Goal: Transaction & Acquisition: Purchase product/service

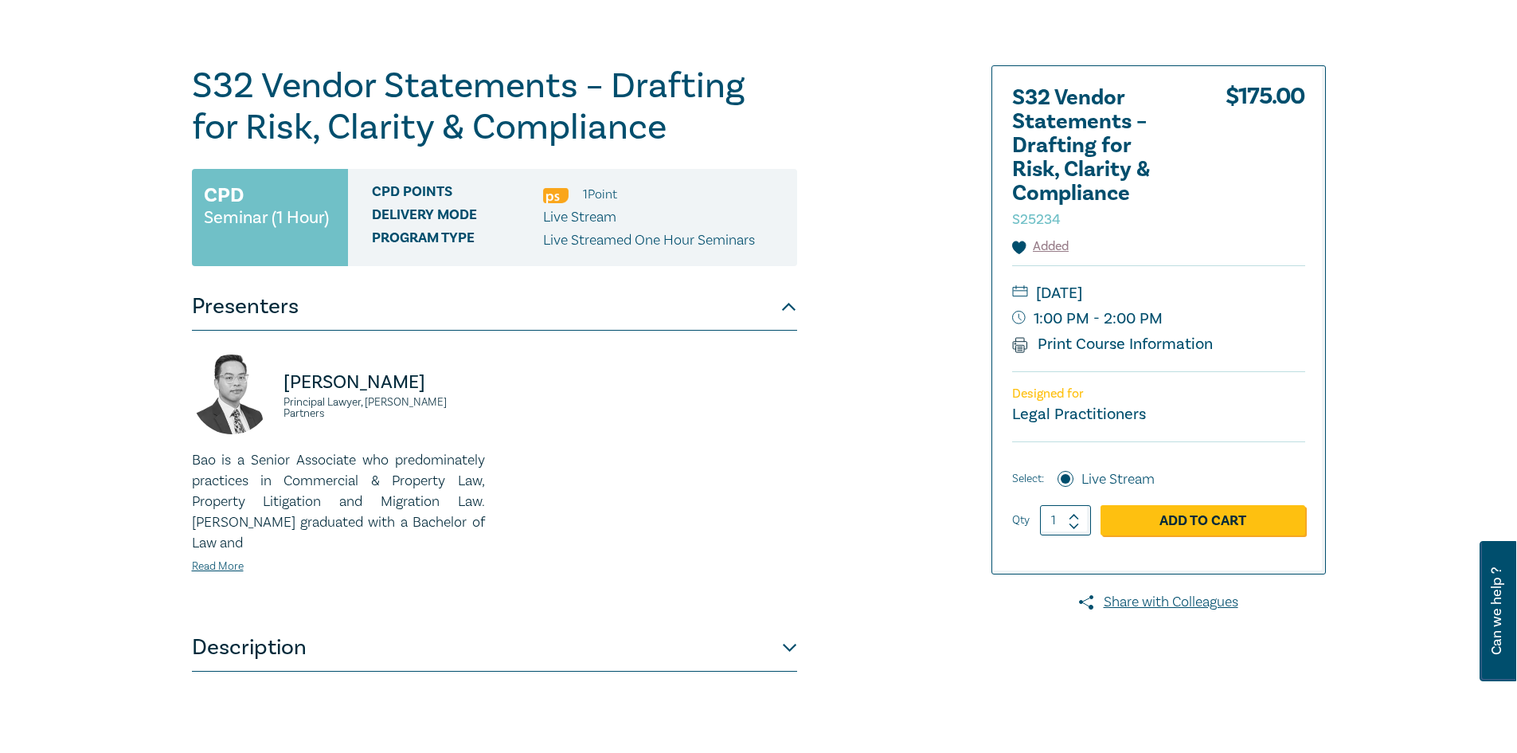
scroll to position [239, 0]
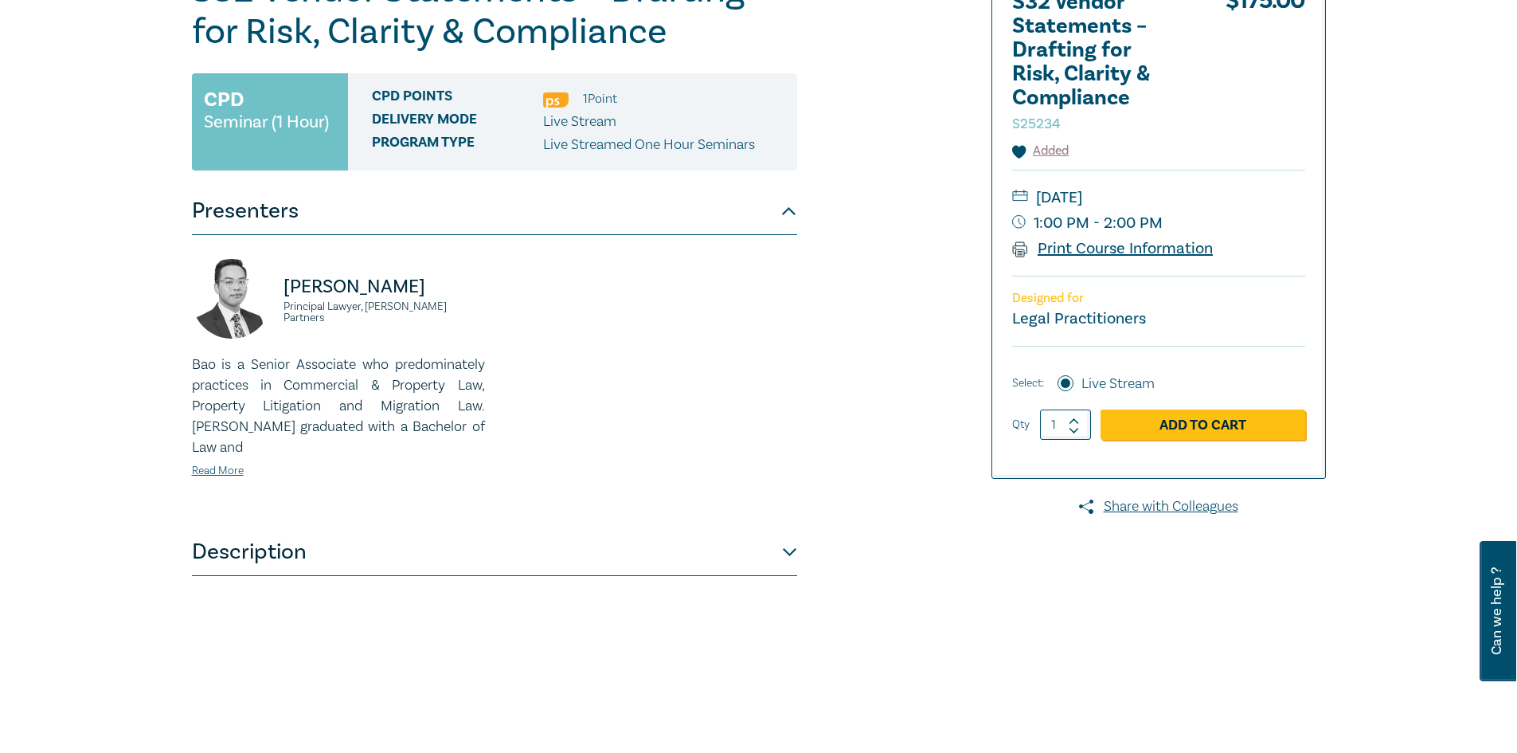
click at [1022, 244] on icon at bounding box center [1020, 249] width 16 height 16
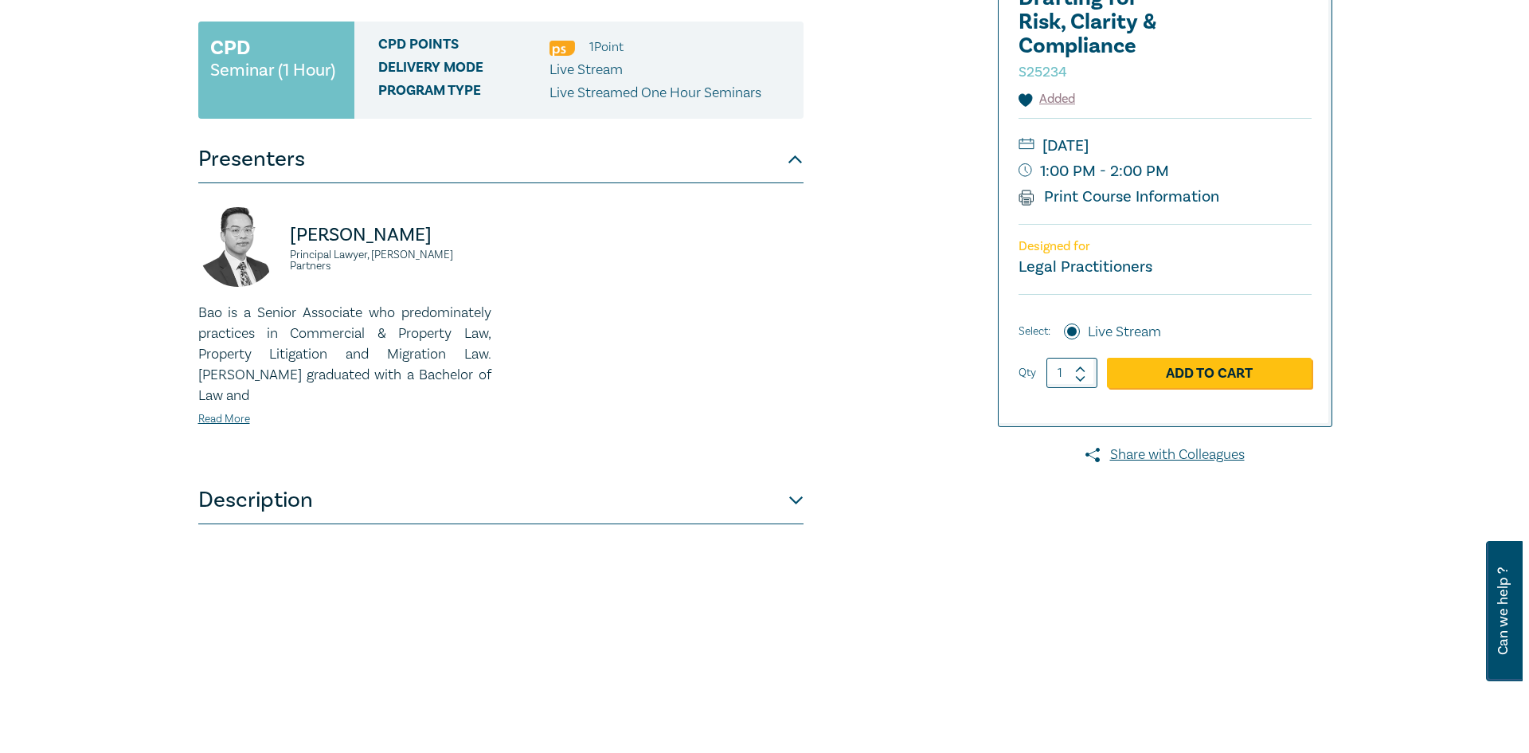
scroll to position [319, 0]
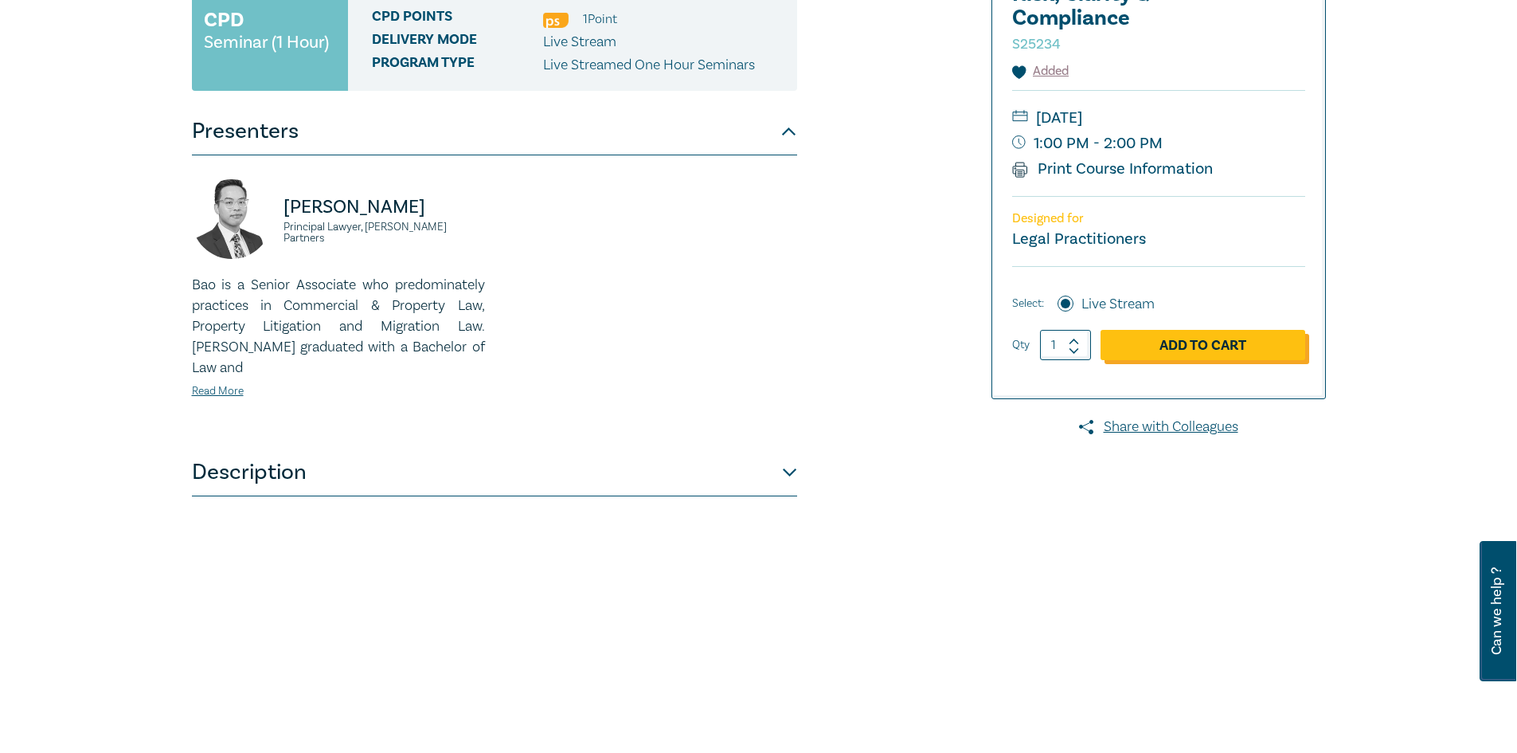
click at [1191, 346] on link "Add to Cart" at bounding box center [1203, 345] width 205 height 30
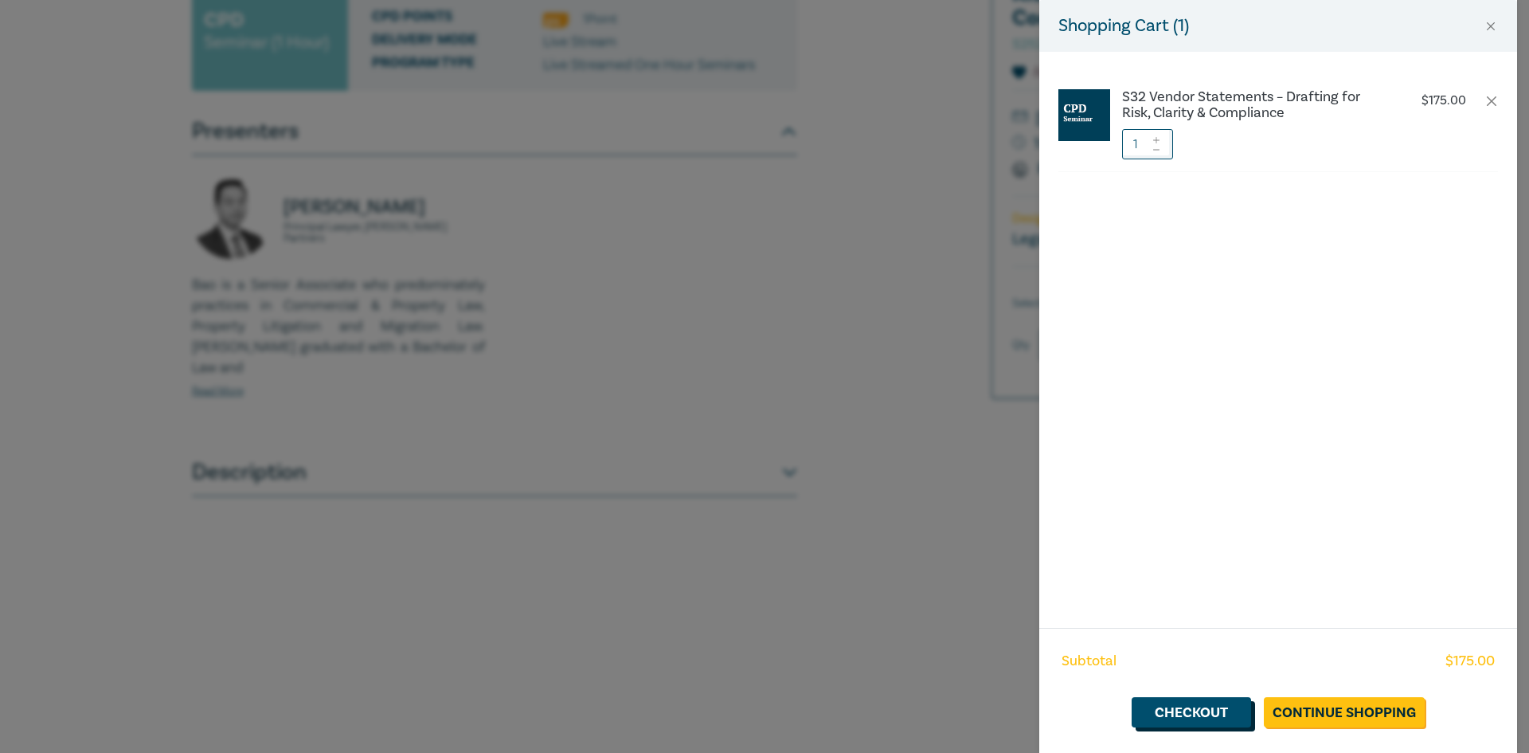
click at [1191, 707] on link "Checkout" at bounding box center [1191, 712] width 119 height 30
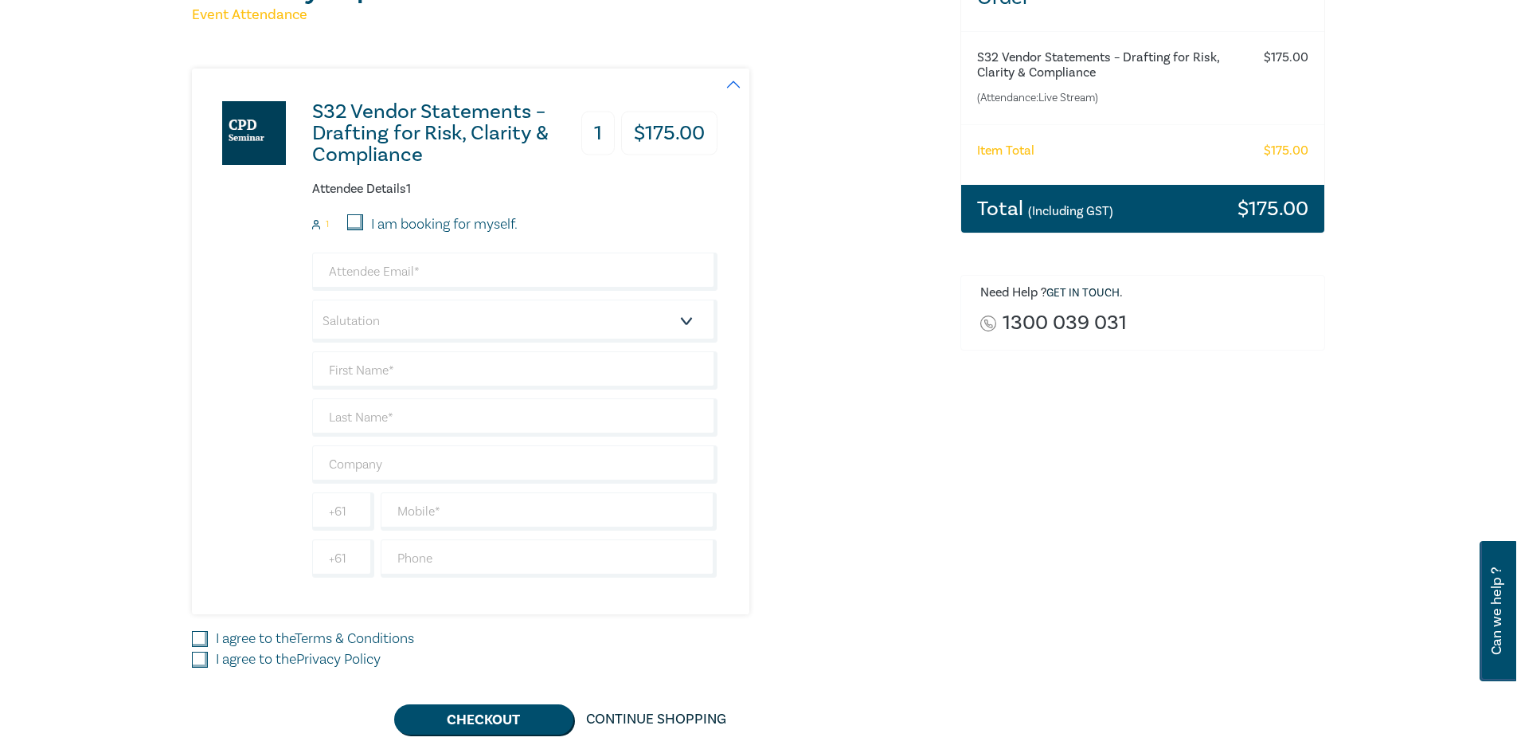
scroll to position [239, 0]
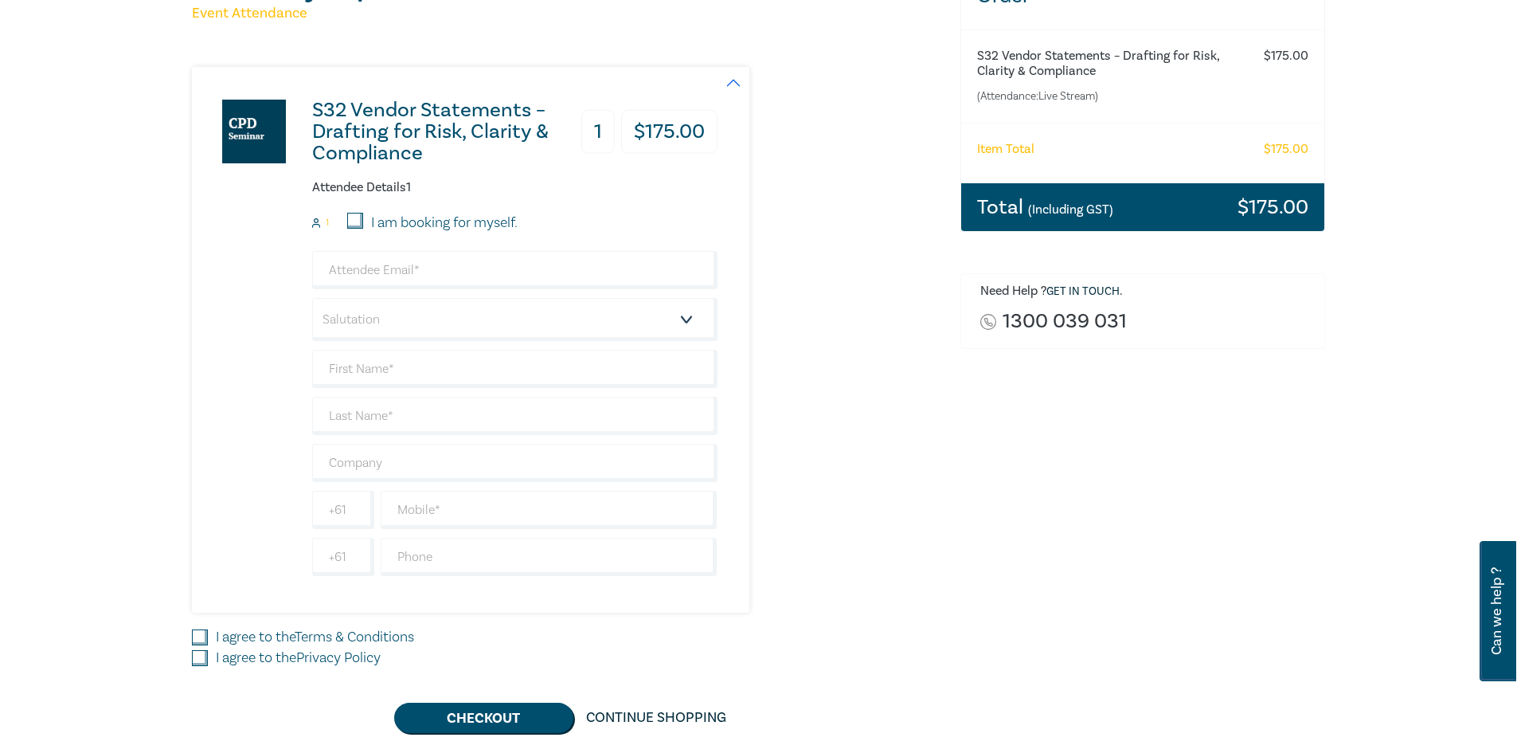
click at [356, 221] on input "I am booking for myself." at bounding box center [355, 221] width 16 height 16
checkbox input "true"
type input "[EMAIL_ADDRESS][DOMAIN_NAME]"
type input "[PERSON_NAME]"
type input "Styles"
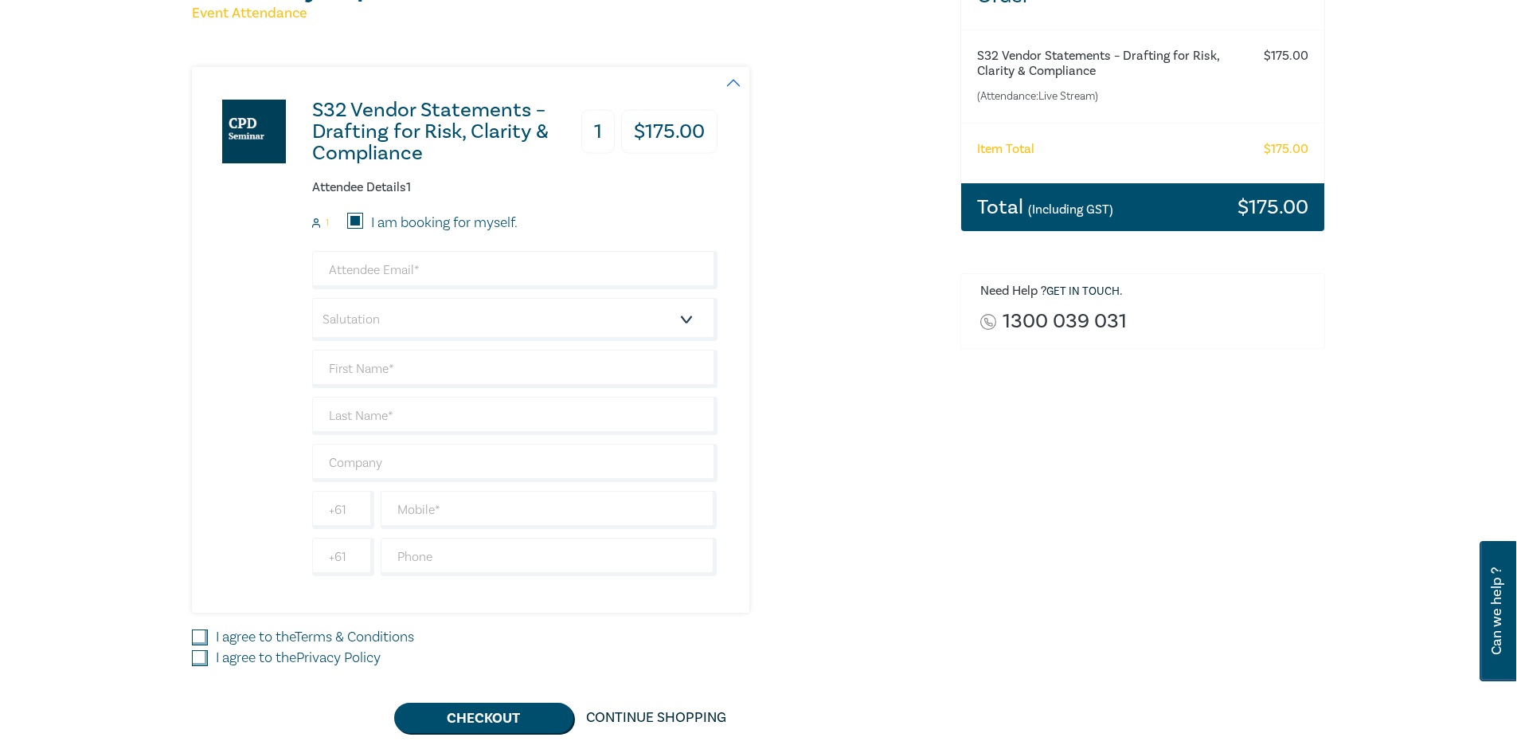
type input "Styles Lawyers Pty Ltd"
type input "404001201"
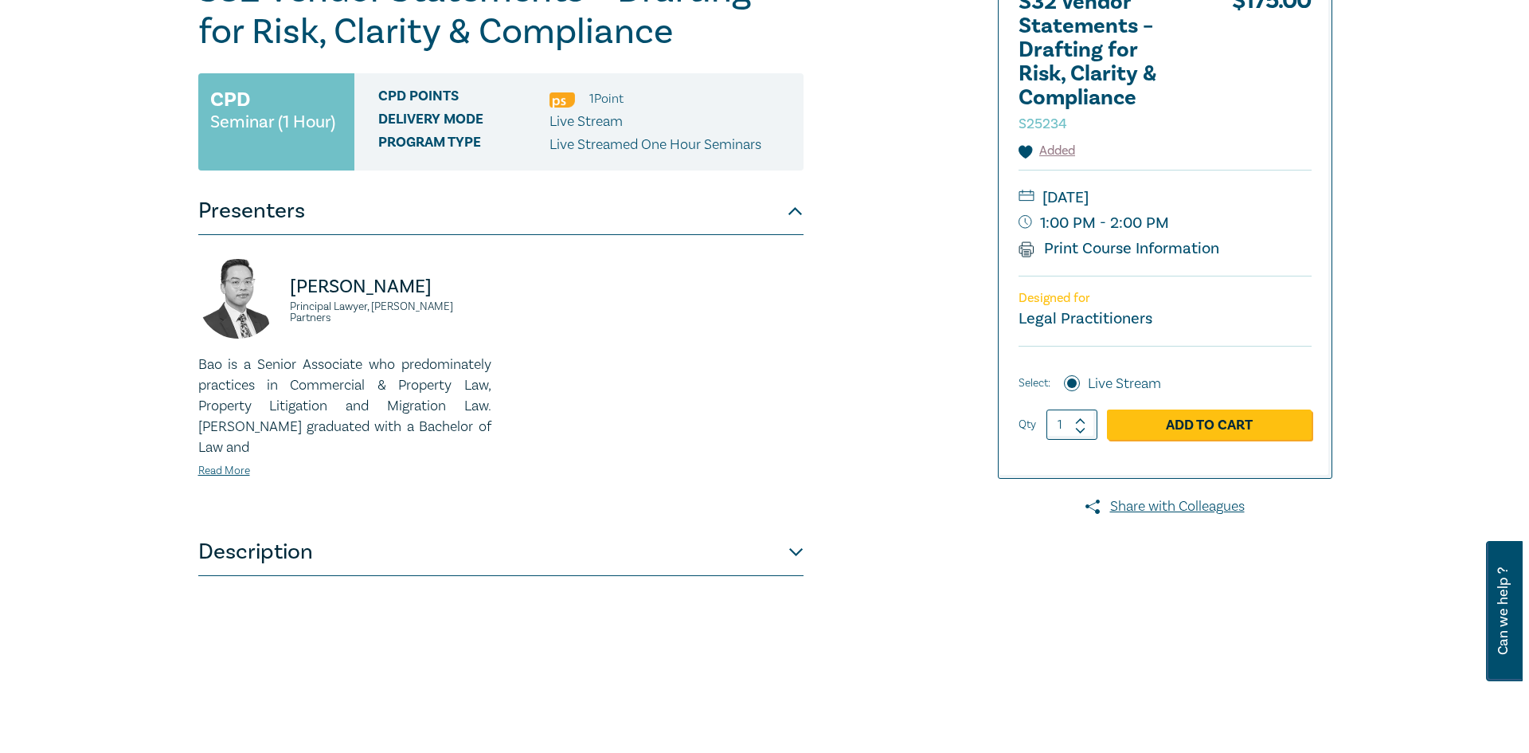
scroll to position [319, 0]
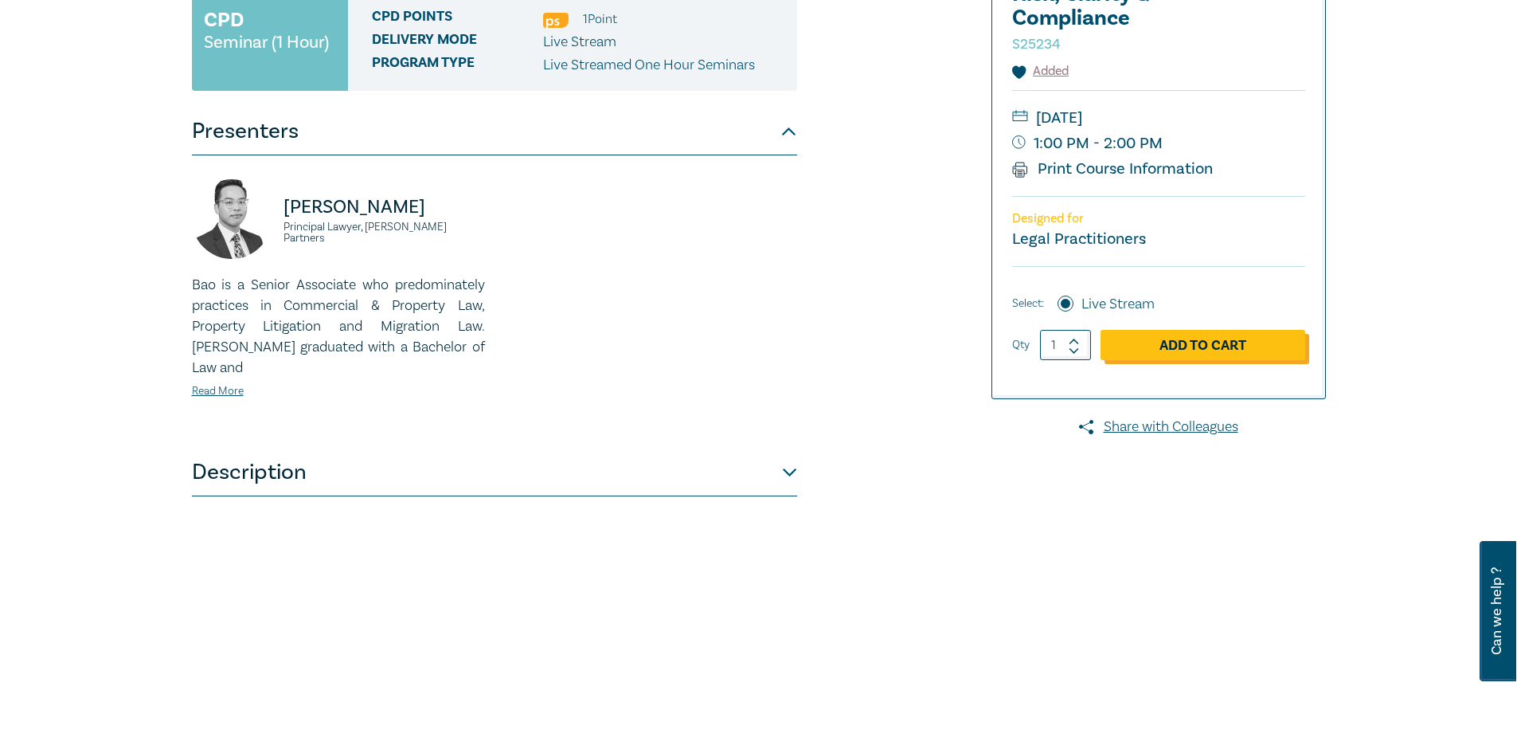
click at [1191, 346] on link "Add to Cart" at bounding box center [1203, 345] width 205 height 30
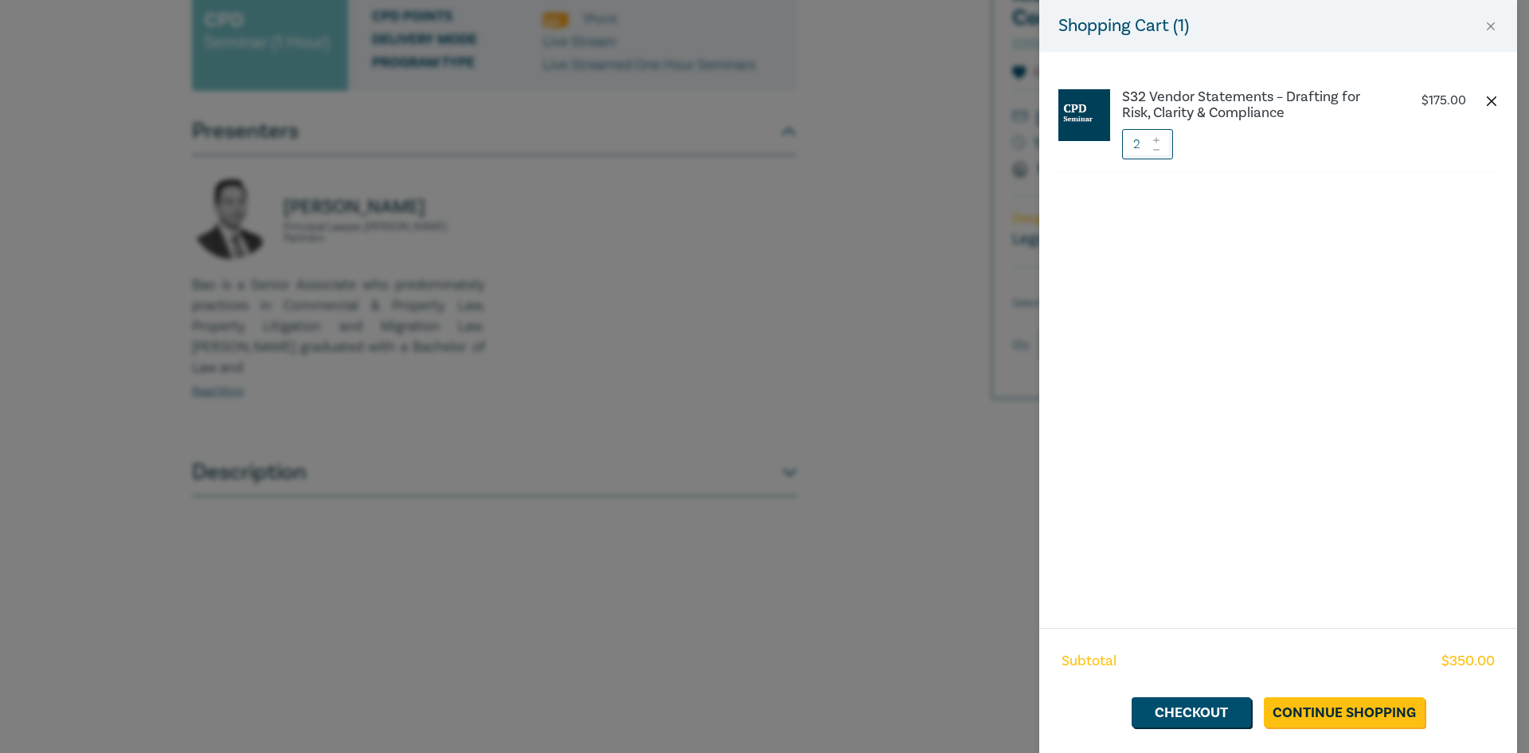
click at [1496, 100] on button "button" at bounding box center [1491, 101] width 13 height 13
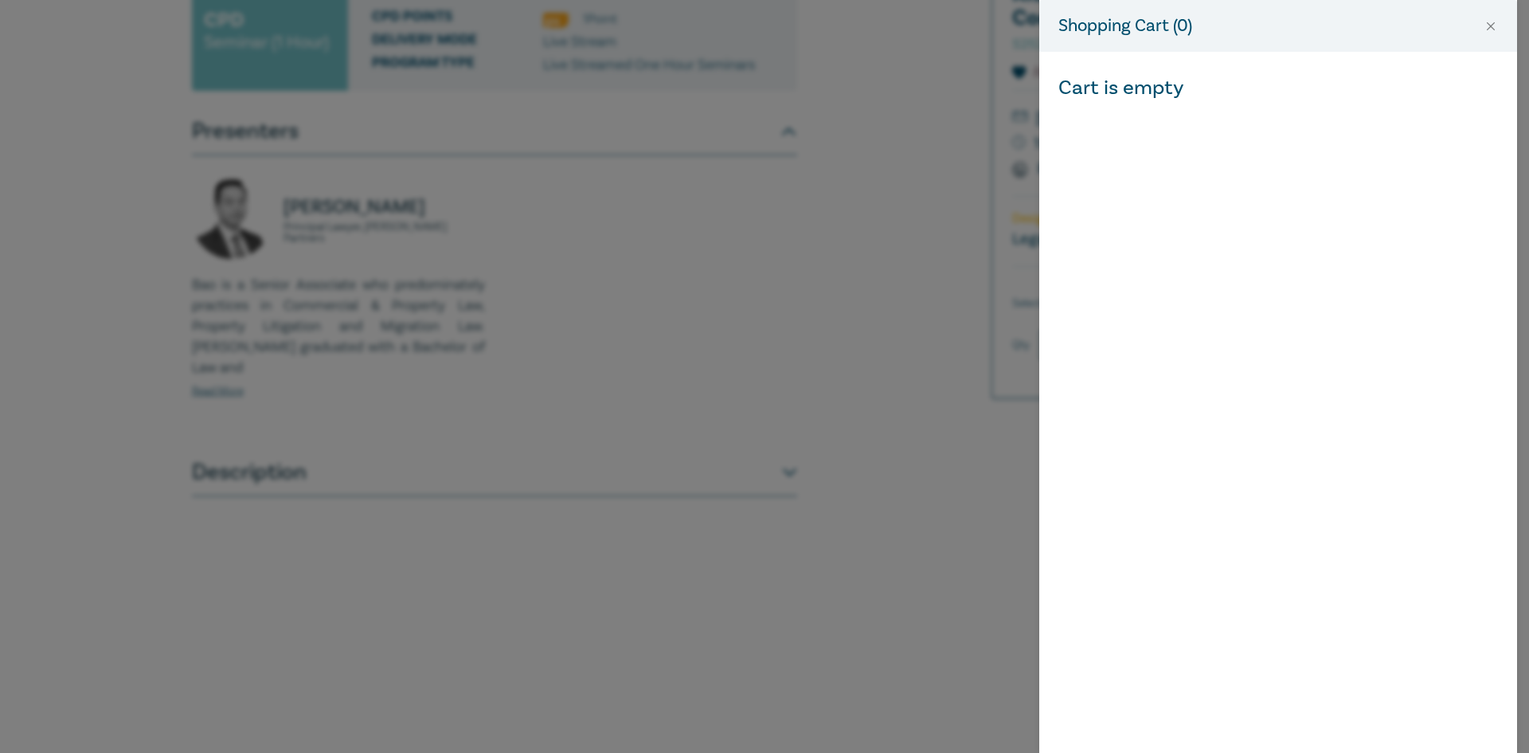
click at [1499, 26] on div "Shopping Cart ( 0 )" at bounding box center [1278, 26] width 478 height 52
click at [1491, 26] on button "Close" at bounding box center [1491, 26] width 14 height 14
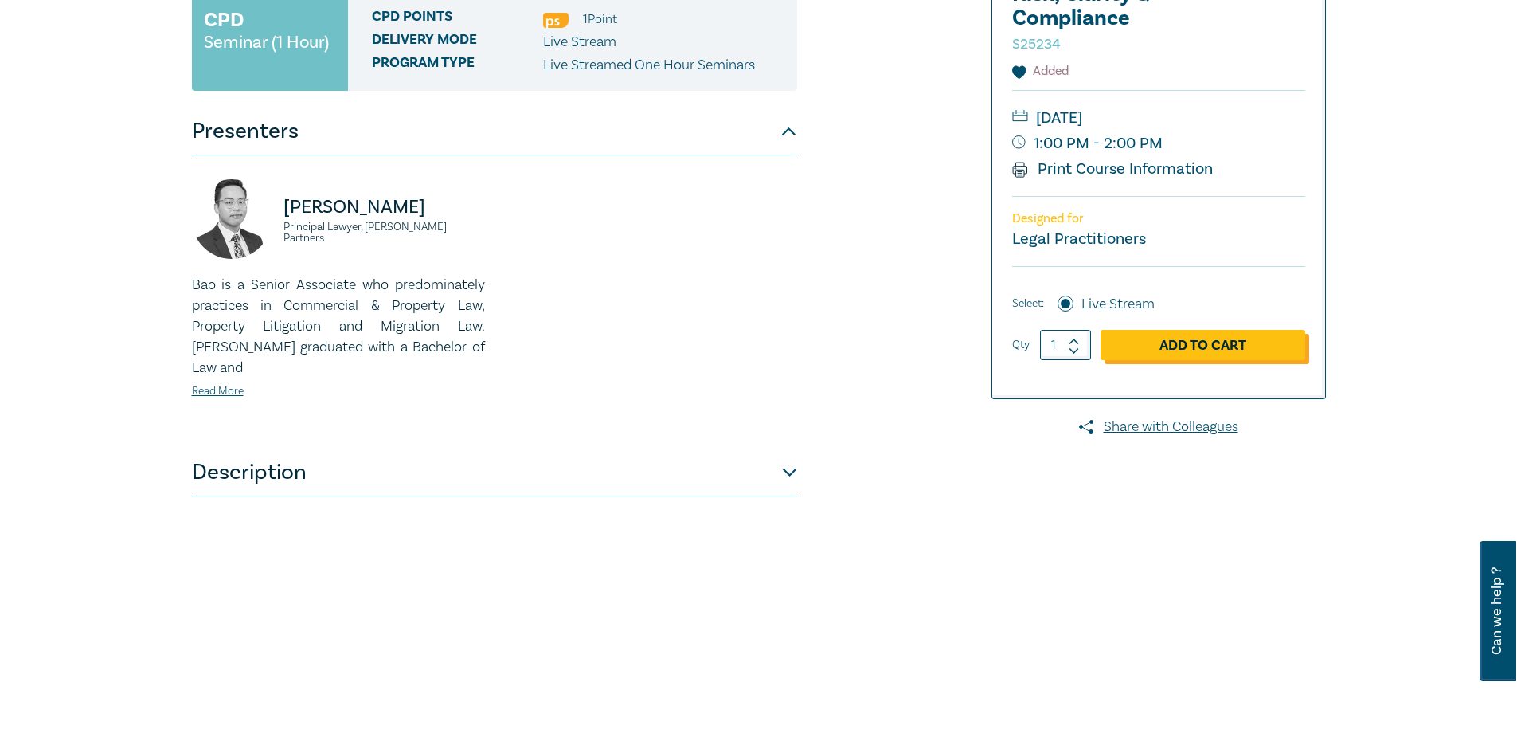
click at [1213, 345] on link "Add to Cart" at bounding box center [1203, 345] width 205 height 30
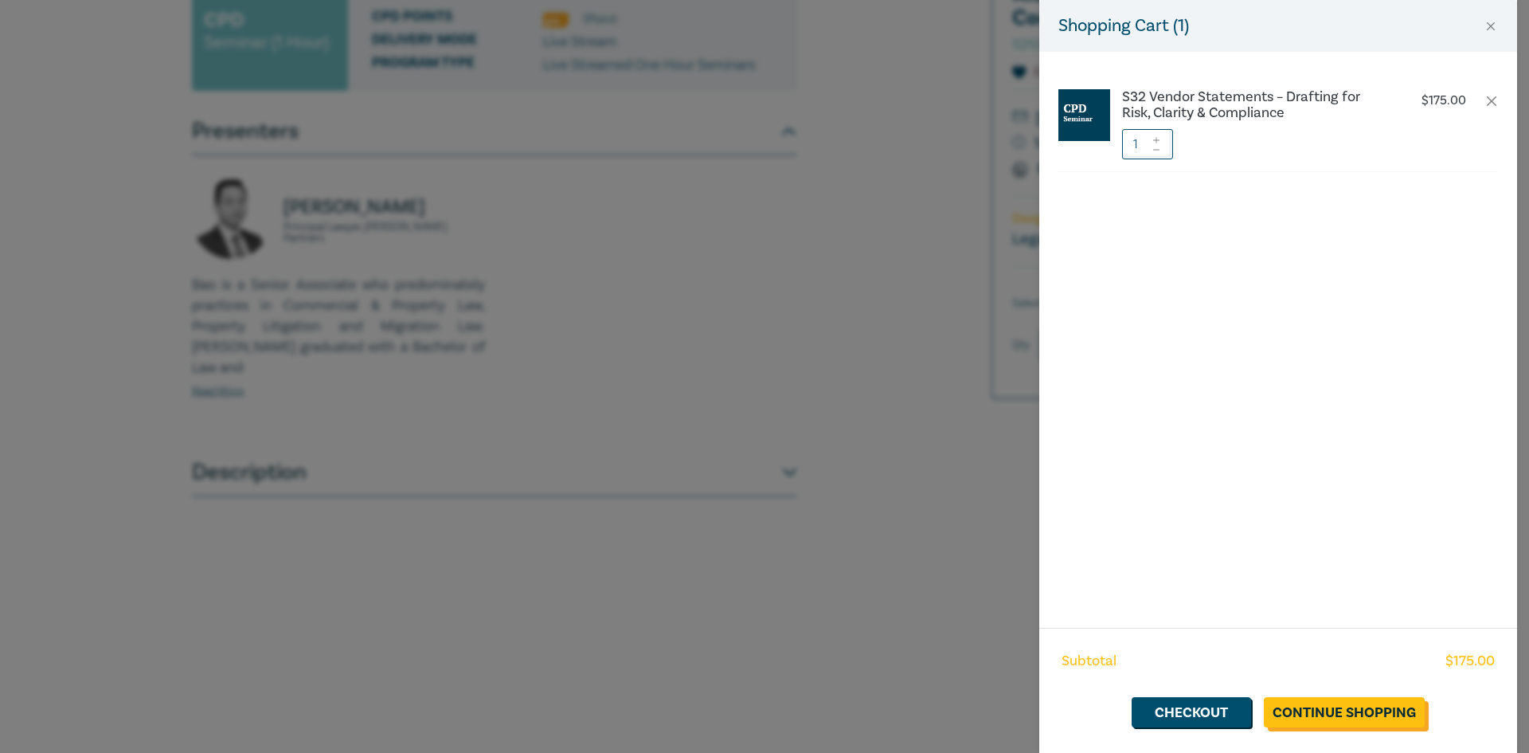
click at [1340, 713] on link "Continue Shopping" at bounding box center [1344, 712] width 161 height 30
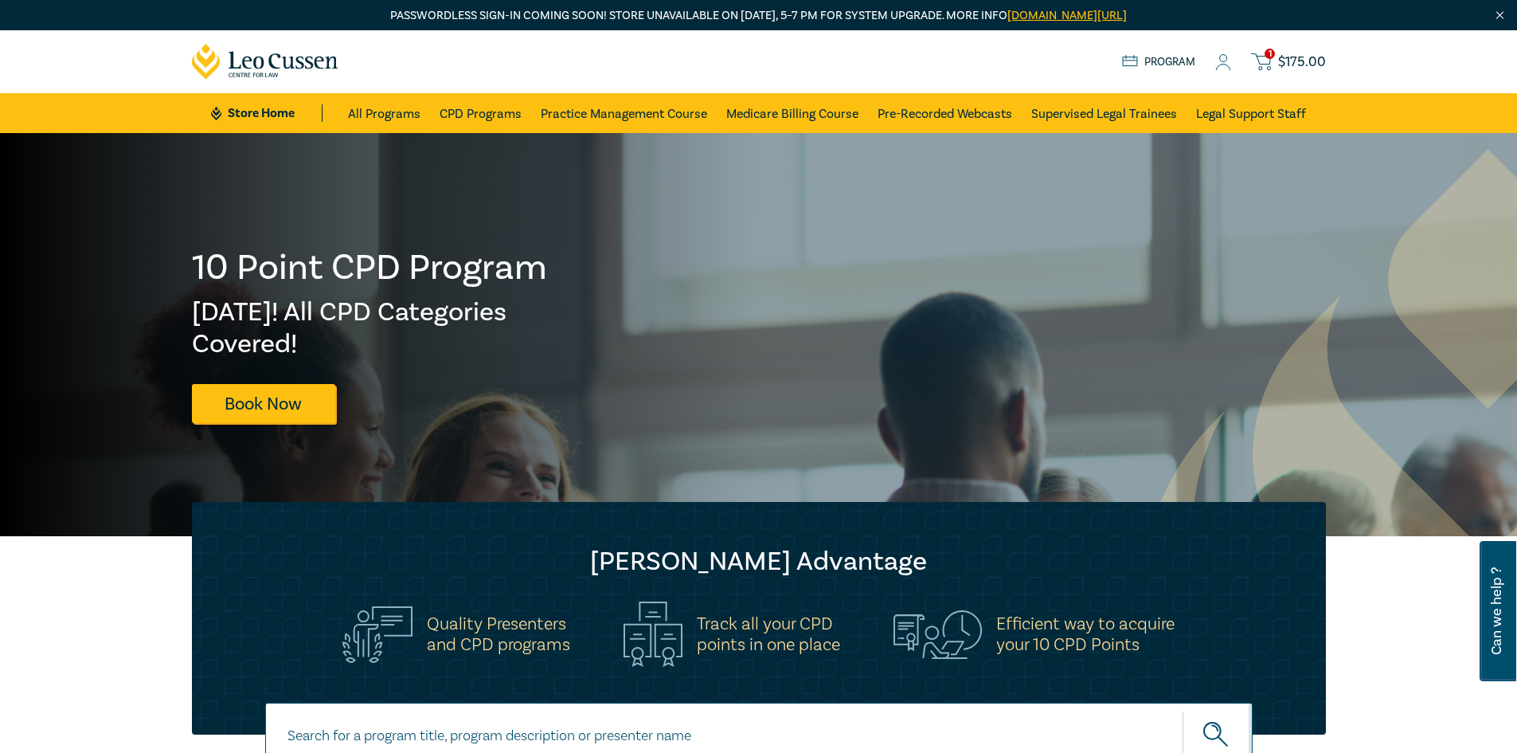
click at [1275, 57] on span "1" at bounding box center [1270, 54] width 10 height 10
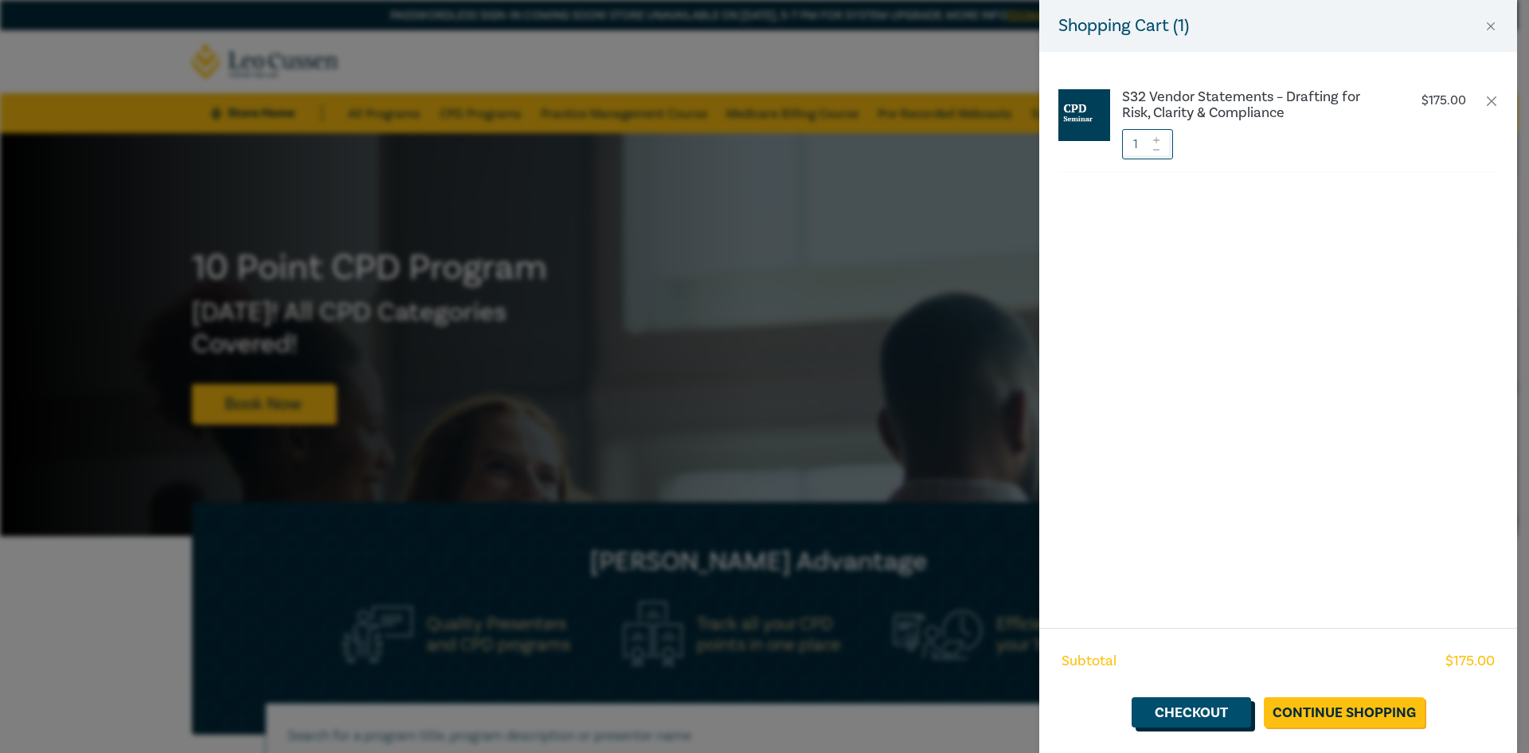
click at [1199, 713] on link "Checkout" at bounding box center [1191, 712] width 119 height 30
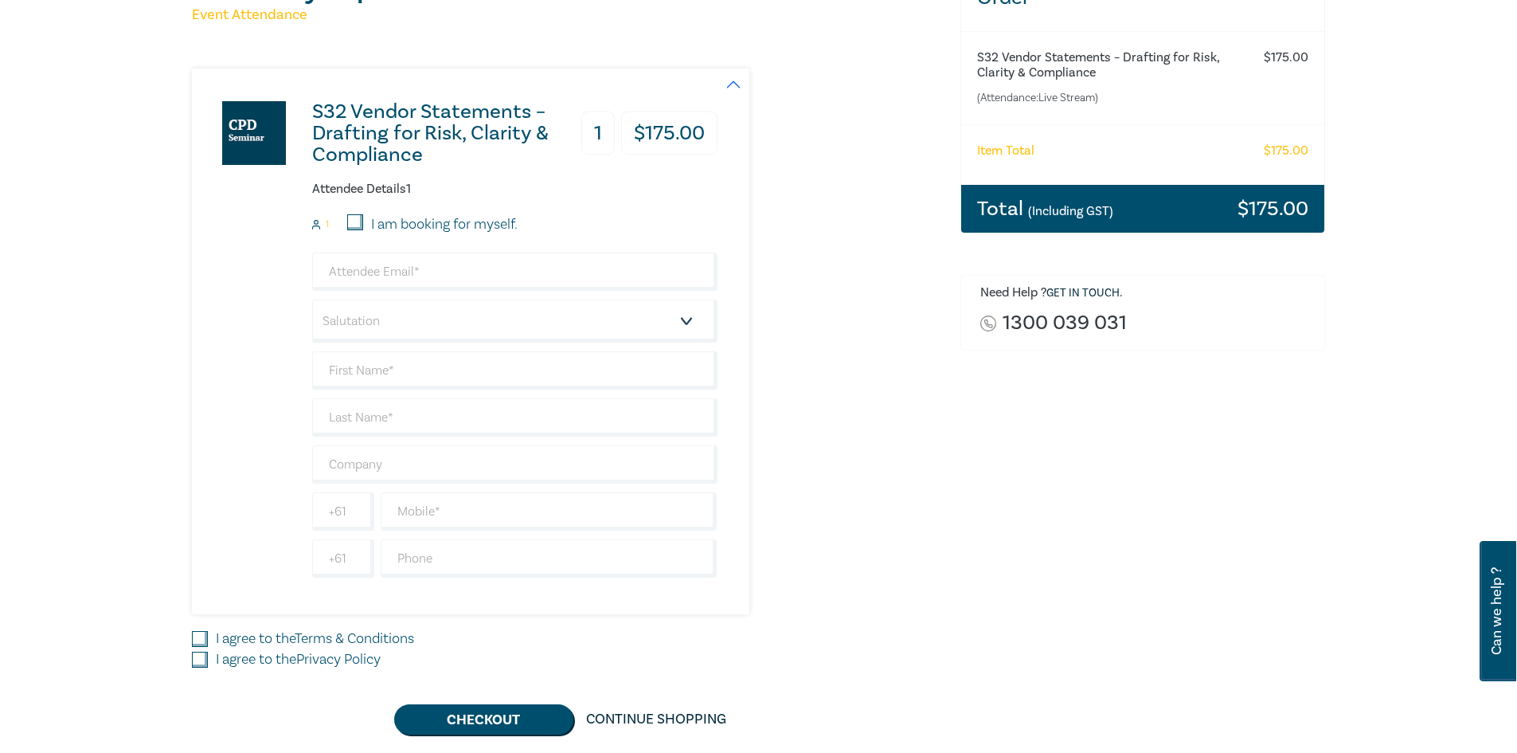
scroll to position [239, 0]
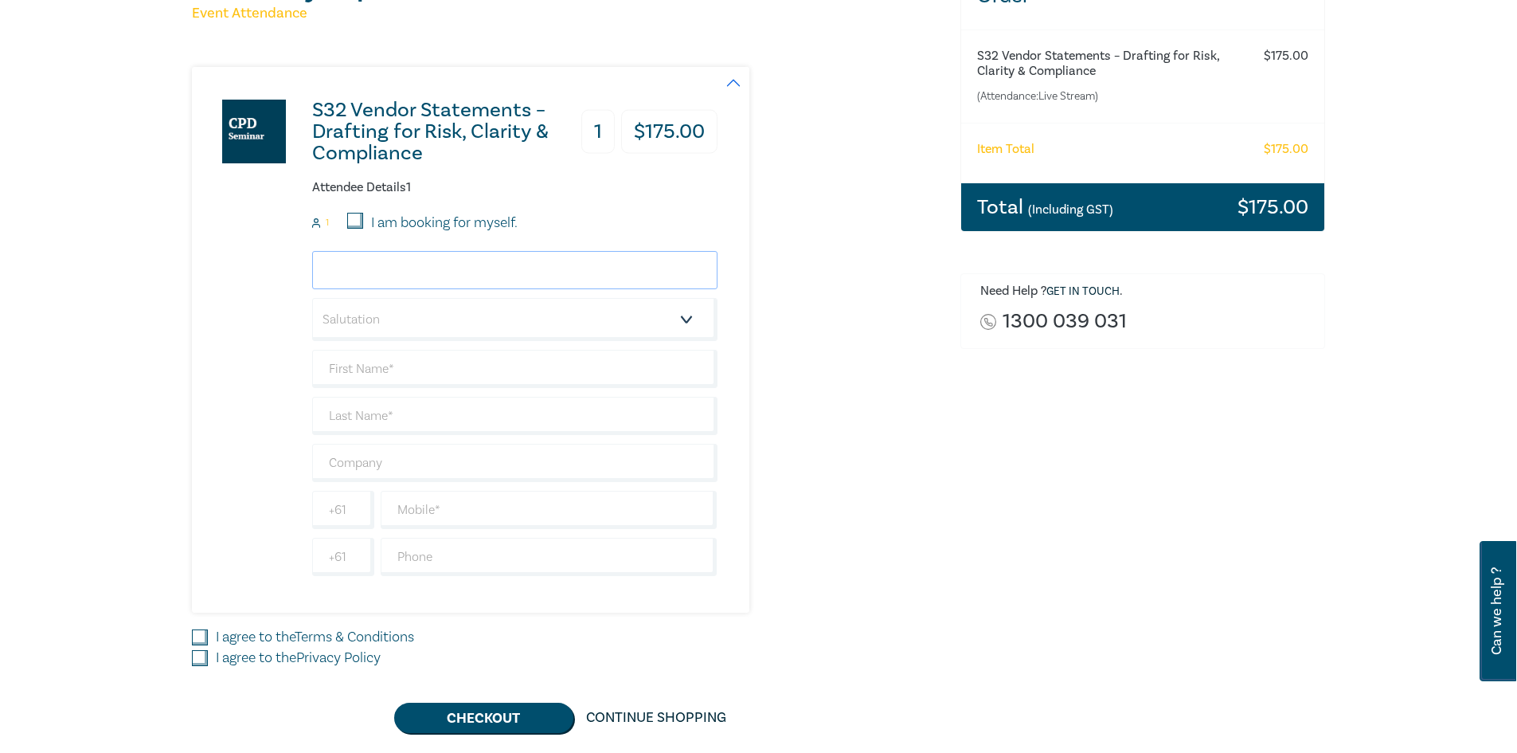
click at [498, 266] on input "email" at bounding box center [514, 270] width 405 height 38
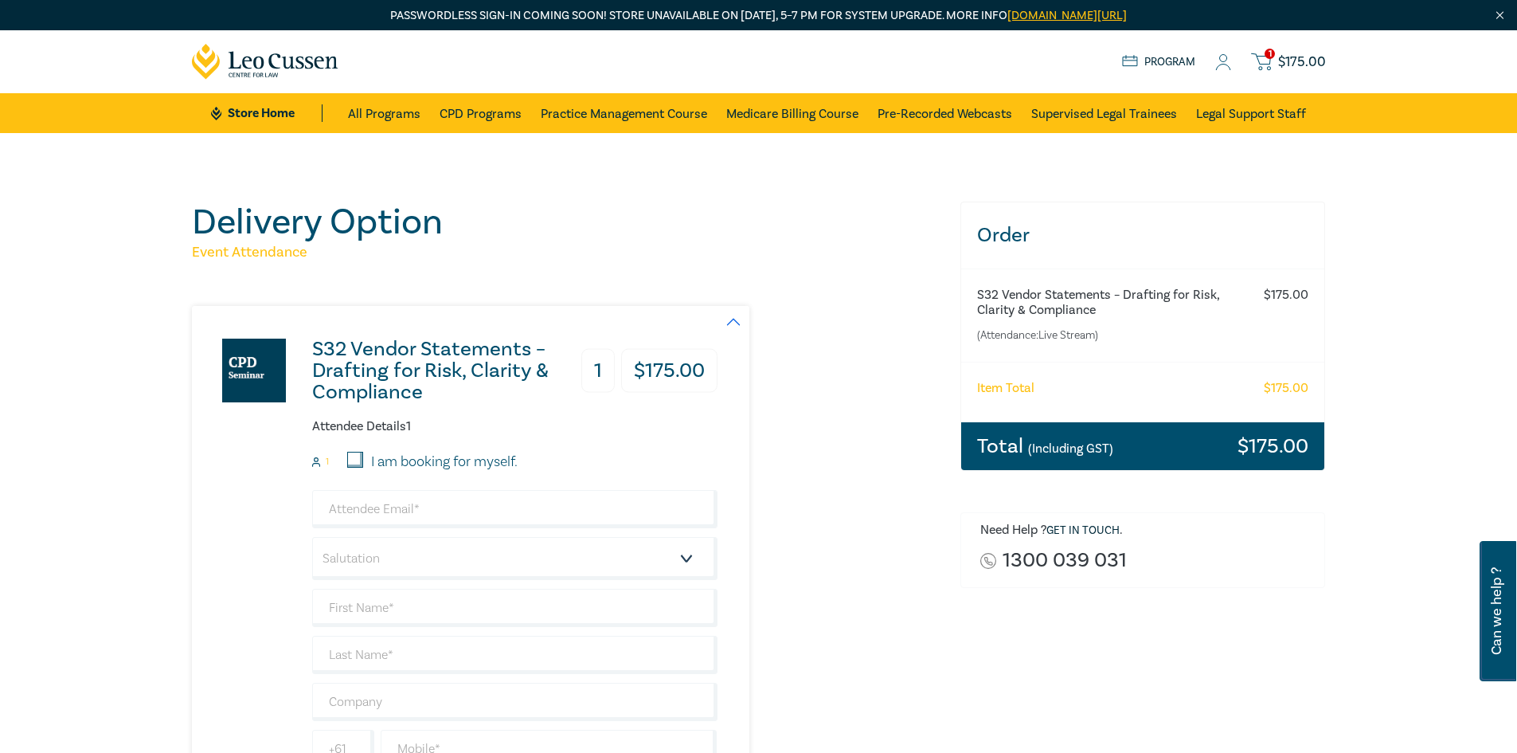
click at [1226, 62] on circle at bounding box center [1223, 58] width 7 height 7
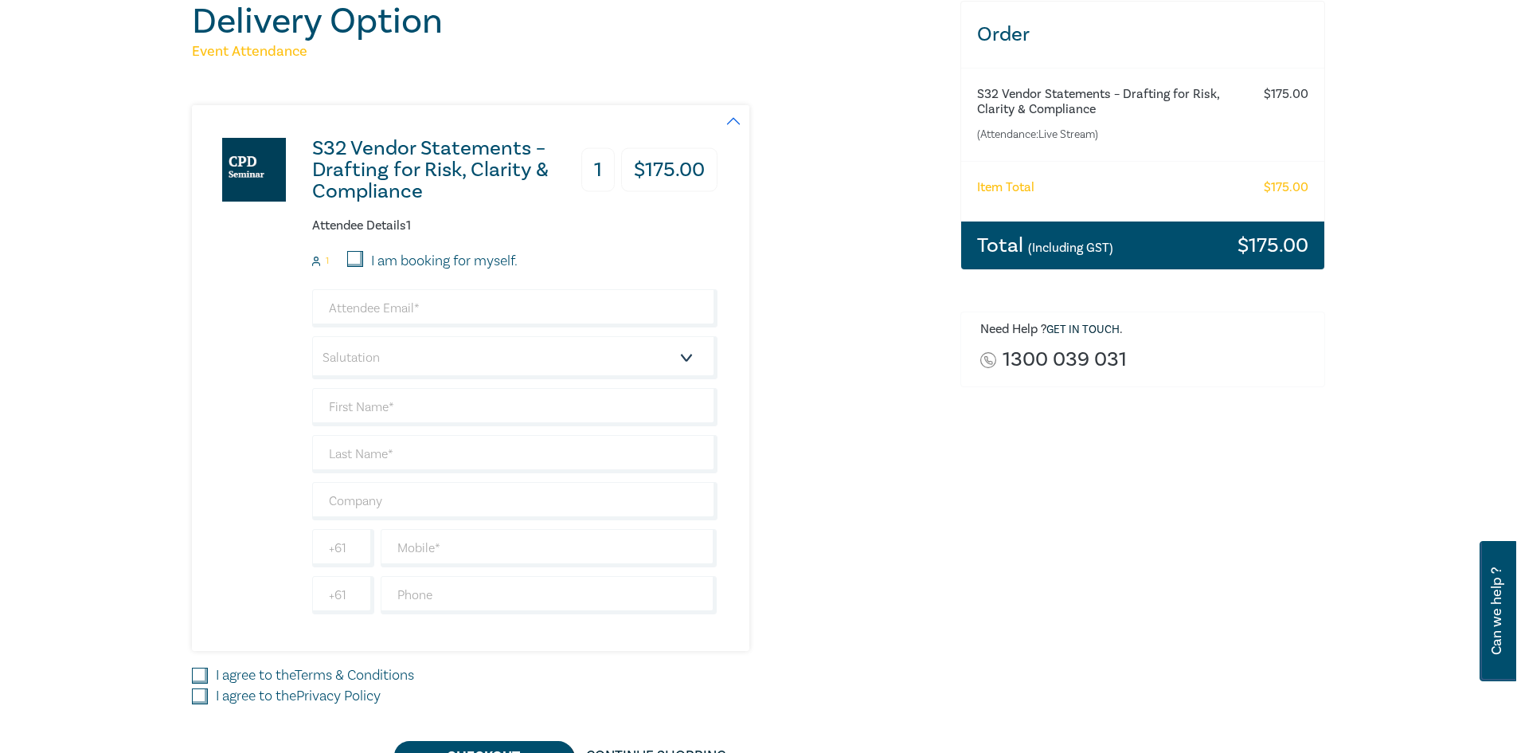
scroll to position [239, 0]
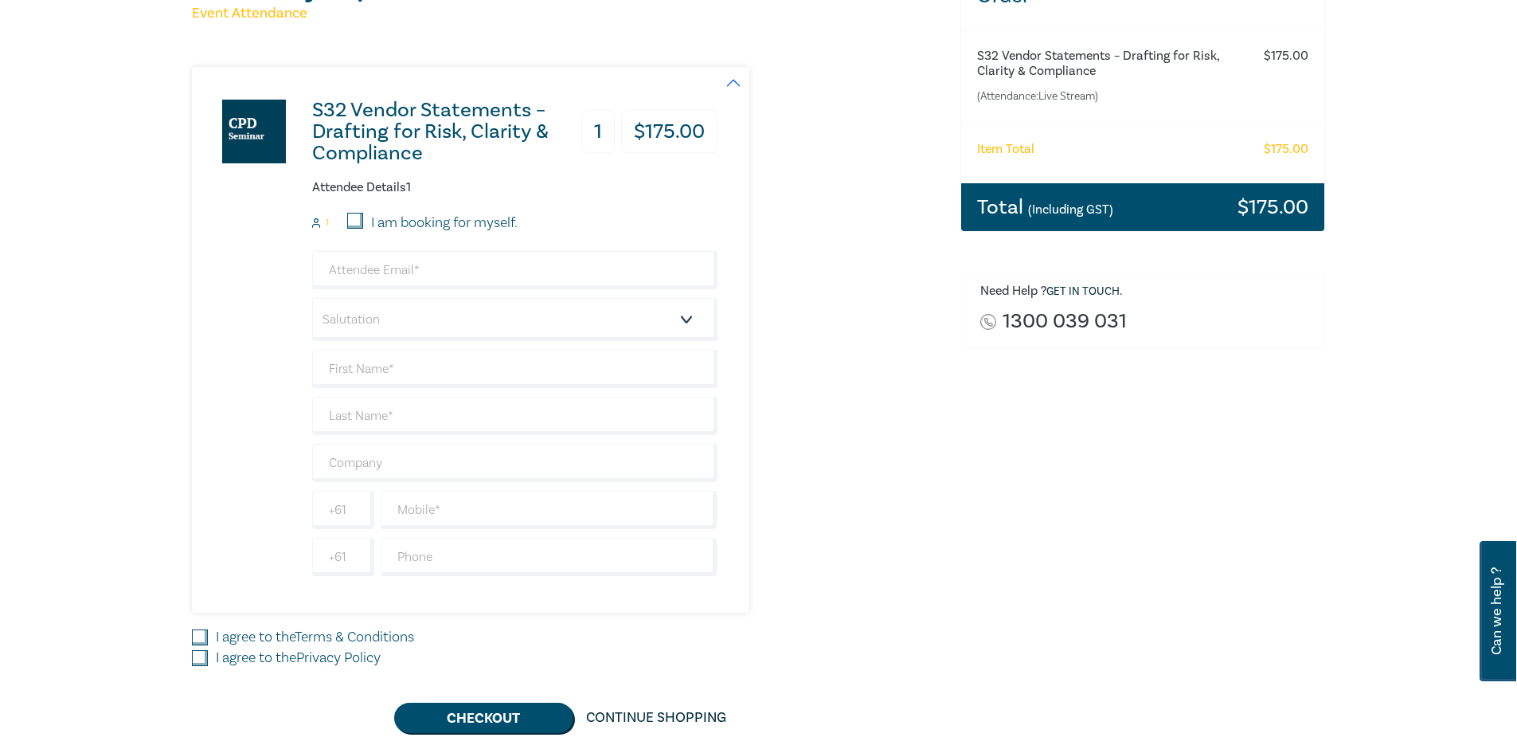
click at [360, 216] on input "I am booking for myself." at bounding box center [355, 221] width 16 height 16
checkbox input "true"
type input "[EMAIL_ADDRESS][DOMAIN_NAME]"
type input "[PERSON_NAME]"
type input "Styles"
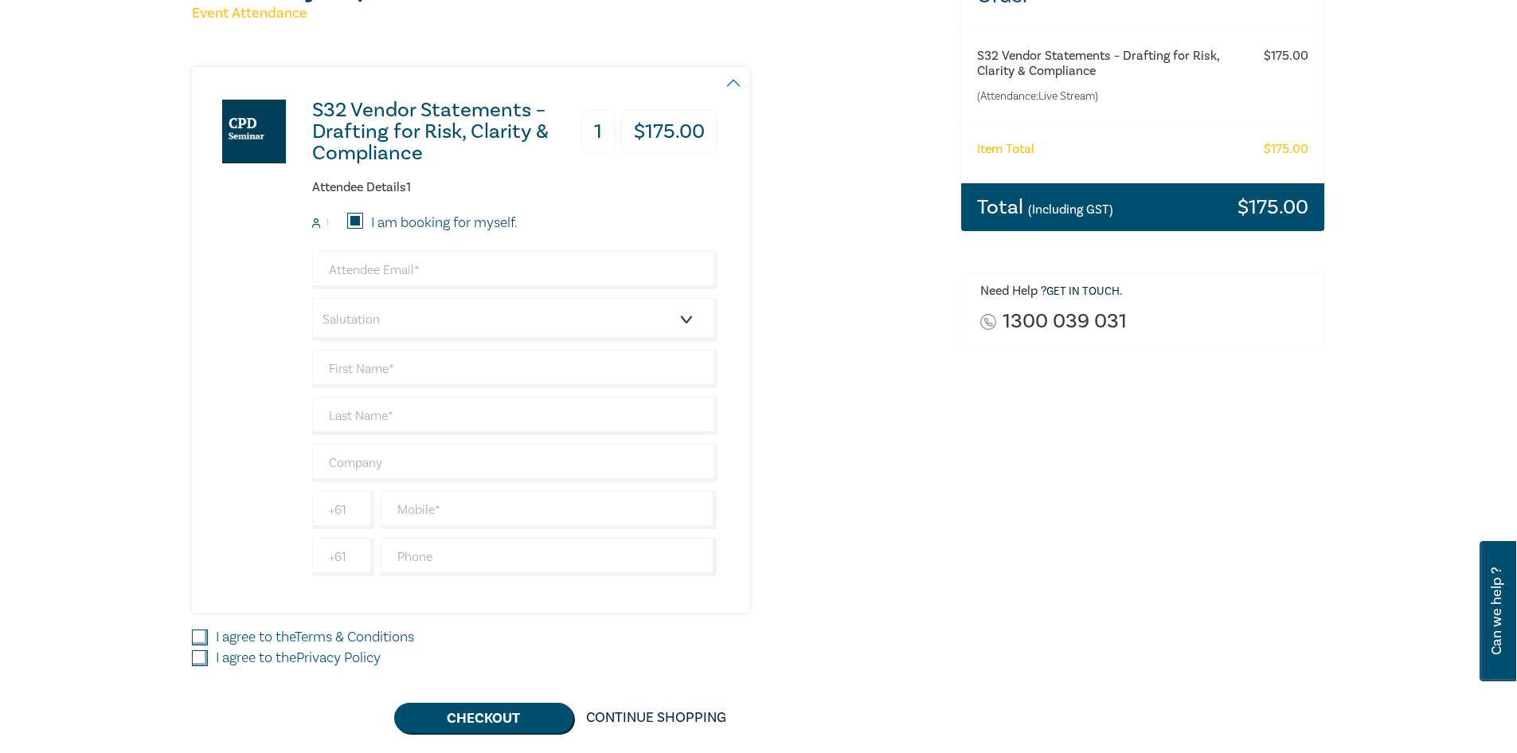
type input "Styles Lawyers Pty Ltd"
type input "404001201"
drag, startPoint x: 499, startPoint y: 264, endPoint x: 306, endPoint y: 257, distance: 193.6
click at [306, 257] on div "S32 Vendor Statements – Drafting for Risk, Clarity & Compliance 1 $ 175.00 Atte…" at bounding box center [455, 340] width 526 height 546
type input "glen@styleslawyers.com.au"
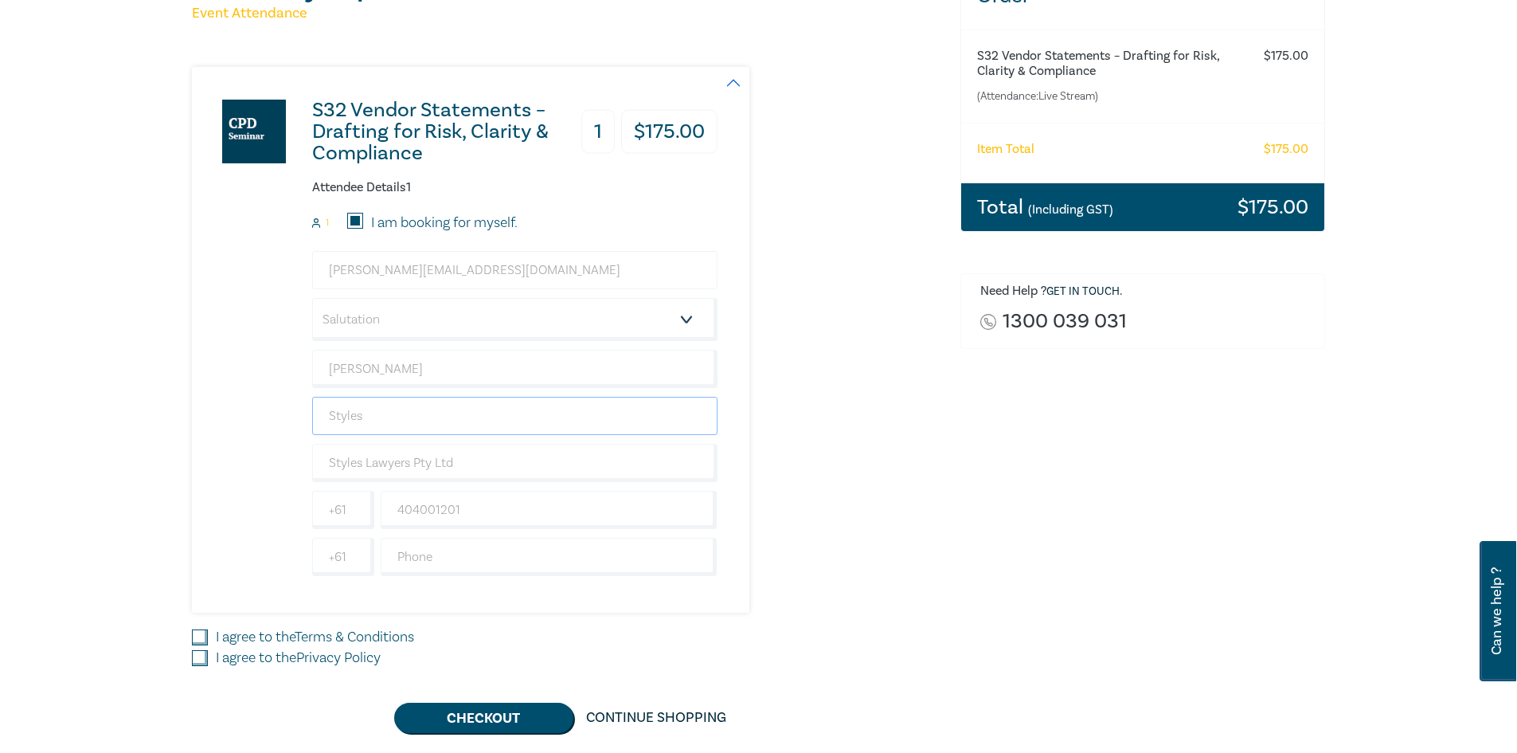
type input "0395801201"
type input "[GEOGRAPHIC_DATA]"
click at [688, 323] on select "Salutation Mr. Mrs. Ms. Miss Dr. Prof. Other" at bounding box center [514, 319] width 405 height 43
select select "Mr."
click at [312, 298] on select "Salutation Mr. Mrs. Ms. Miss Dr. Prof. Other" at bounding box center [514, 319] width 405 height 43
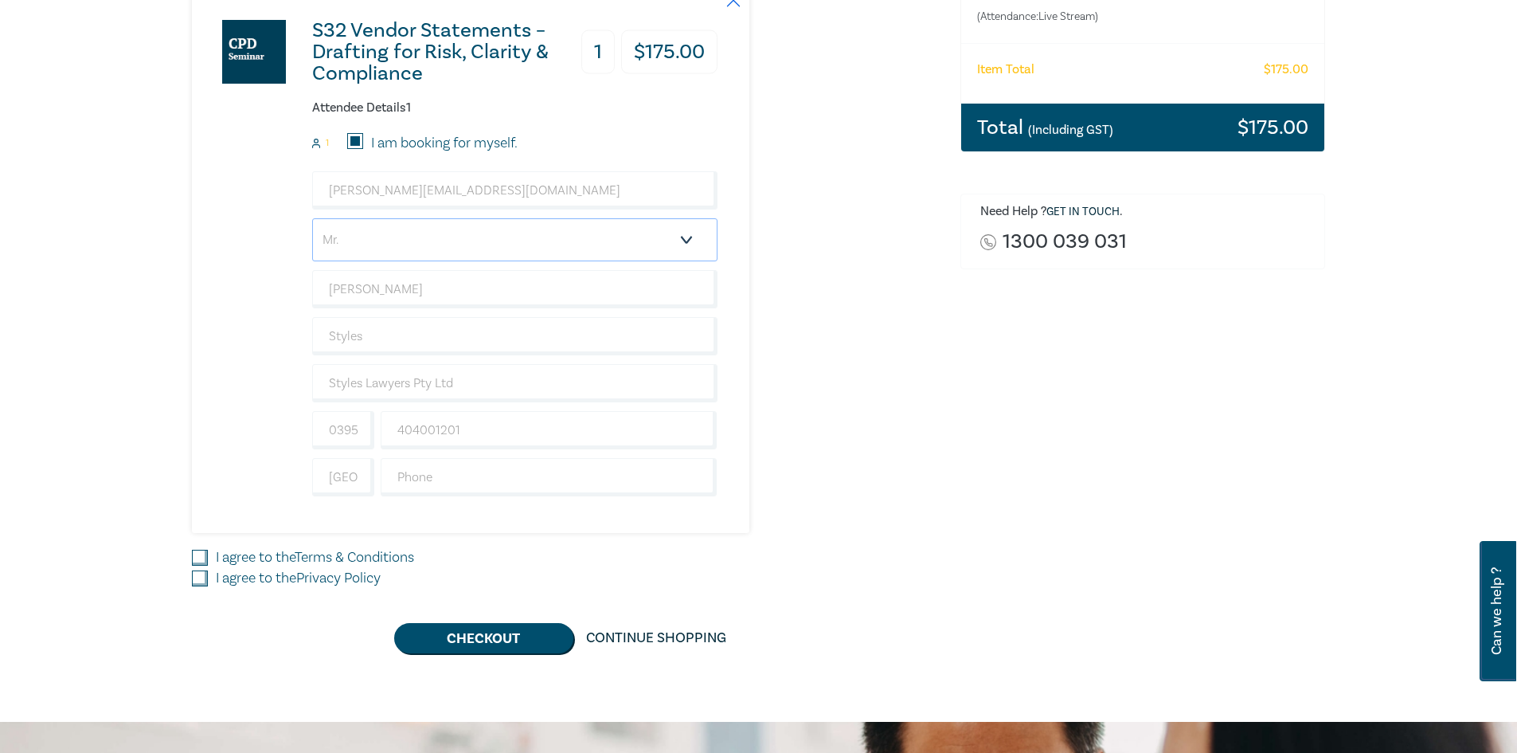
scroll to position [398, 0]
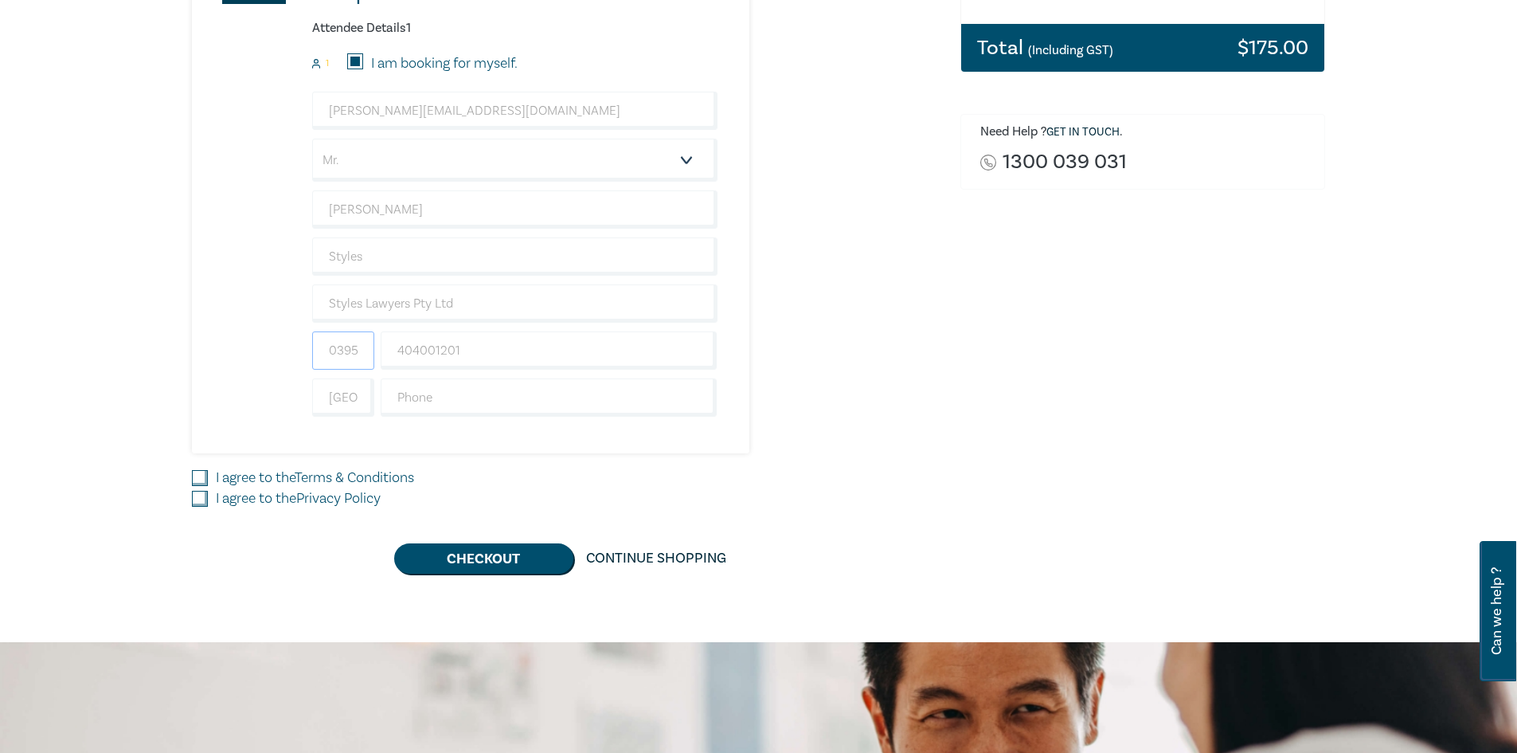
click at [362, 346] on input "0395801201" at bounding box center [343, 350] width 62 height 38
click at [362, 351] on input "01" at bounding box center [343, 350] width 62 height 38
type input "0"
click at [400, 349] on input "404001201" at bounding box center [549, 350] width 337 height 38
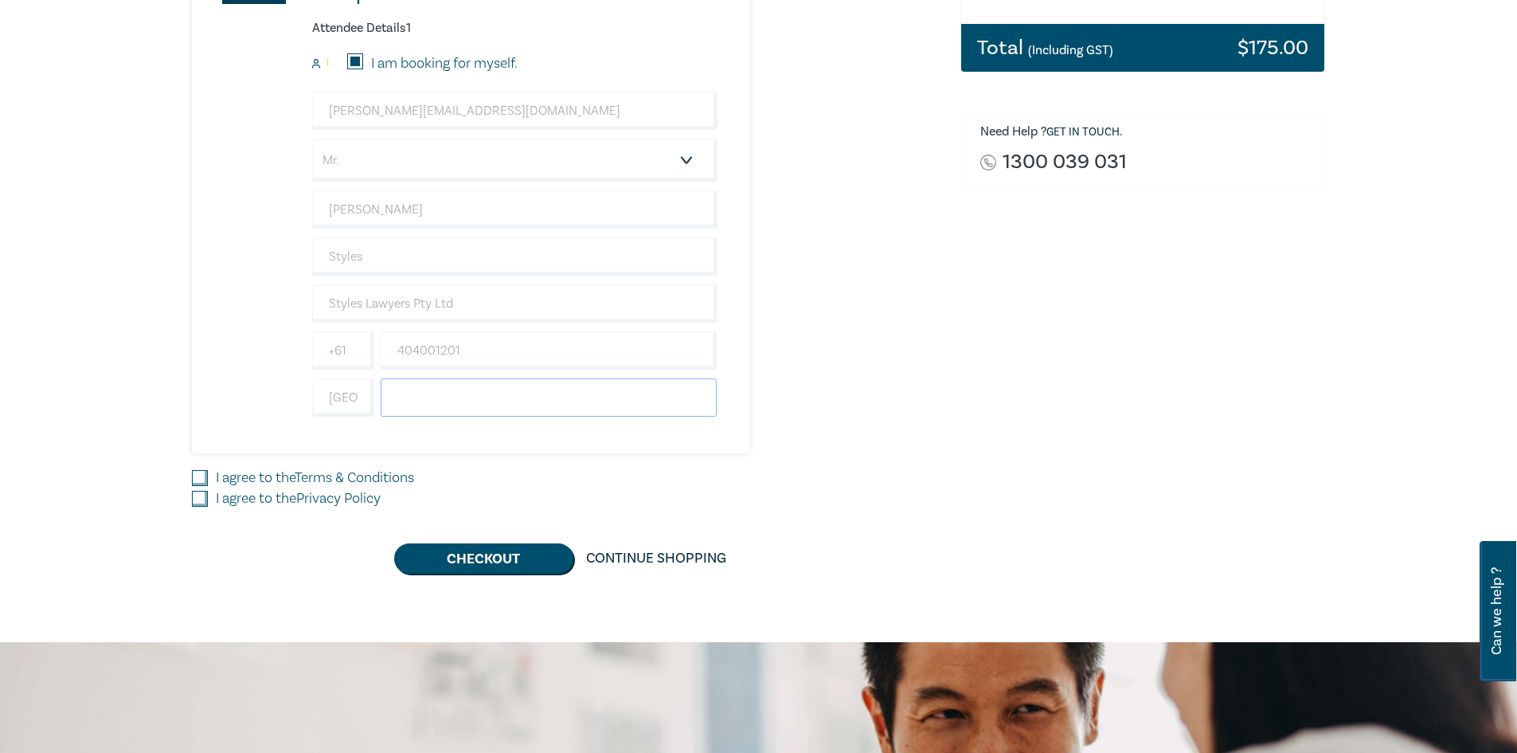
click at [406, 396] on input "text" at bounding box center [549, 397] width 337 height 38
click at [1041, 398] on div "Order S32 Vendor Statements – Drafting for Risk, Clarity & Compliance (Attendan…" at bounding box center [1143, 188] width 385 height 770
click at [205, 479] on input "I agree to the Terms & Conditions" at bounding box center [200, 478] width 16 height 16
checkbox input "true"
click at [204, 503] on input "I agree to the Privacy Policy" at bounding box center [200, 499] width 16 height 16
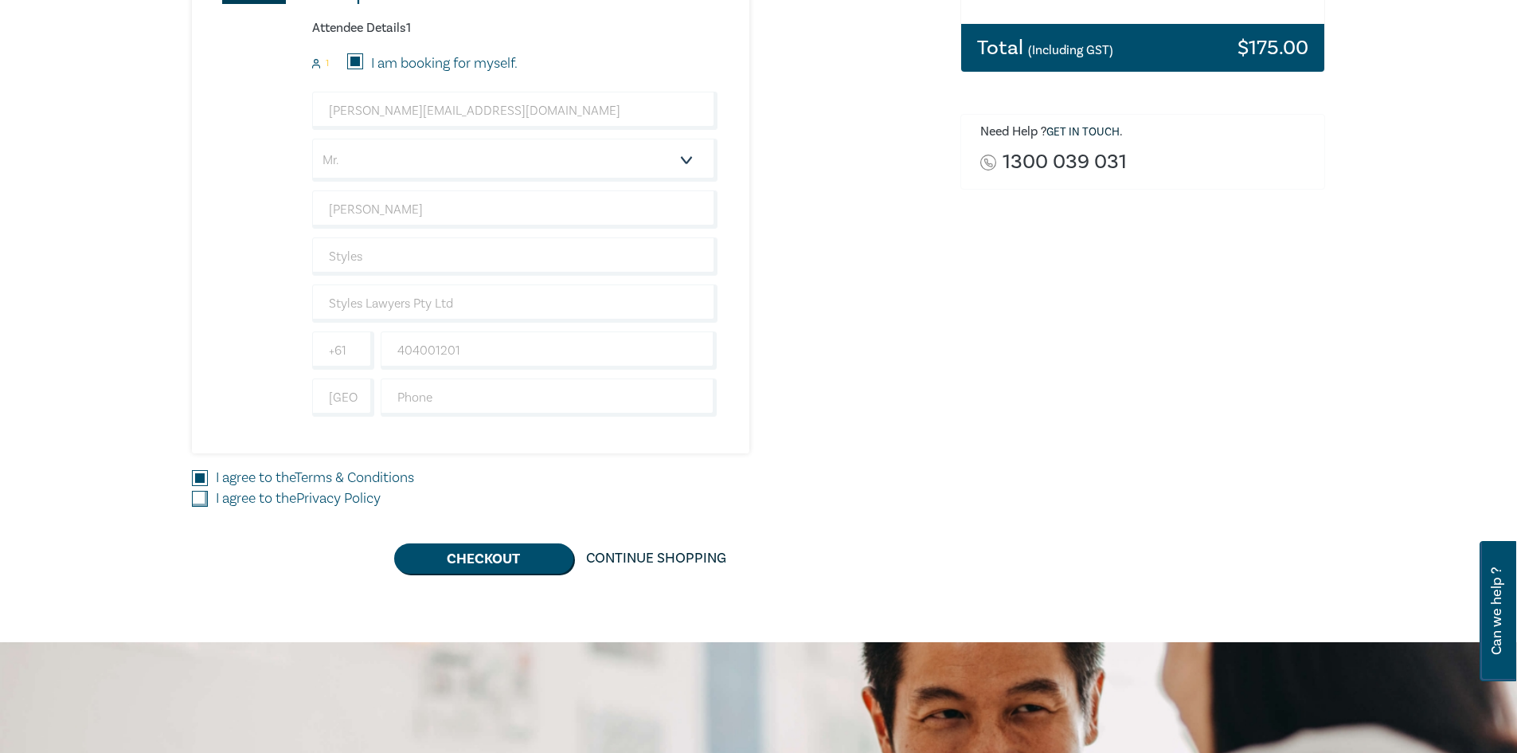
checkbox input "true"
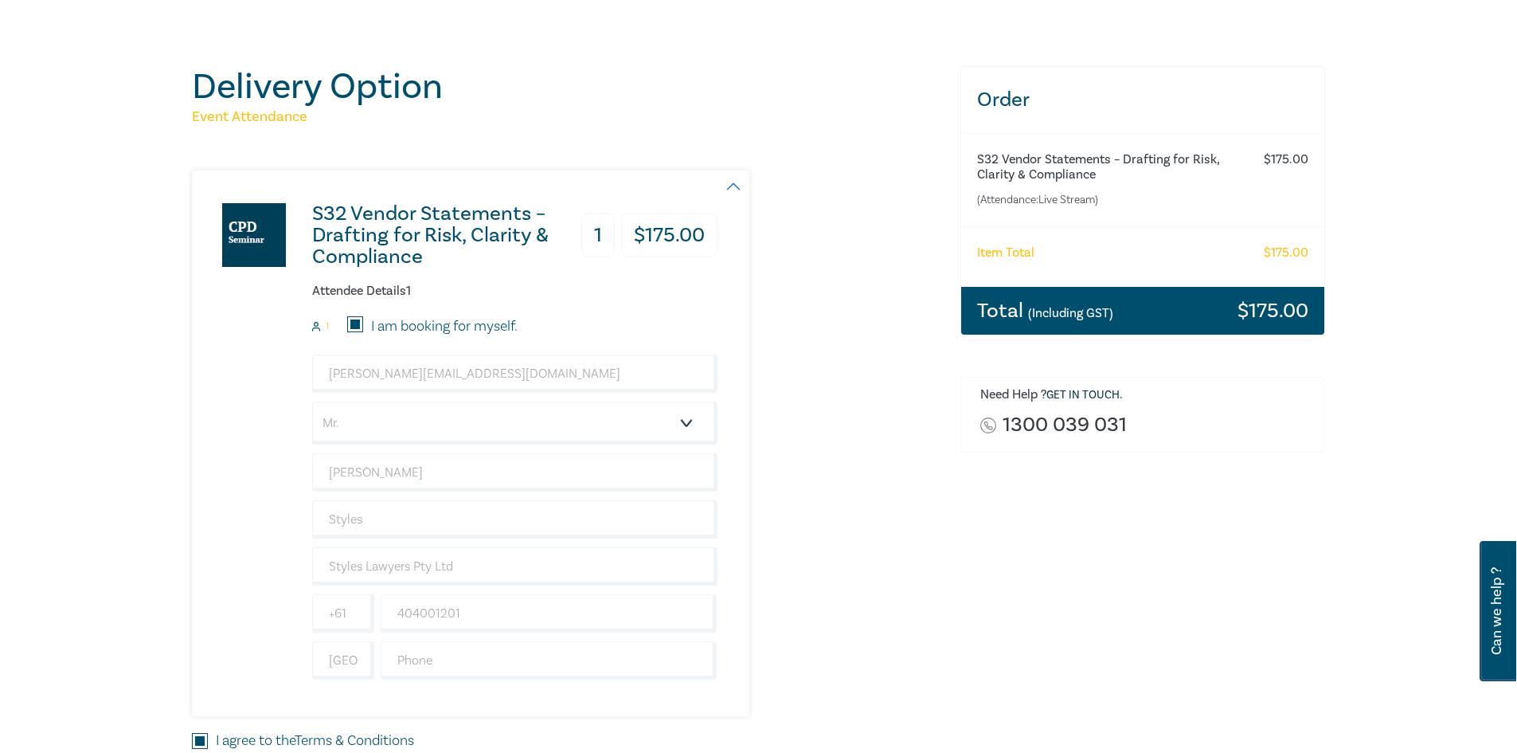
scroll to position [398, 0]
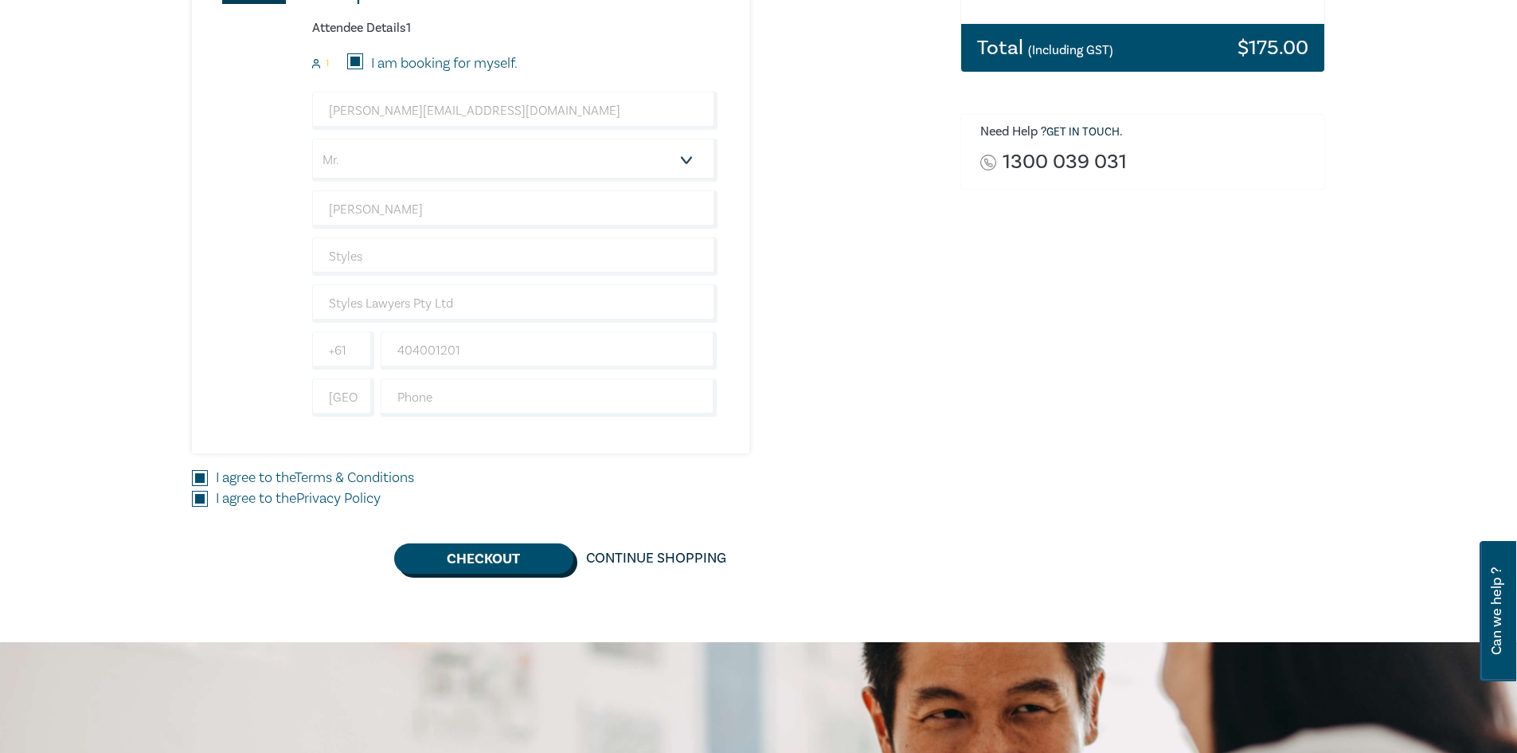
click at [504, 552] on button "Checkout" at bounding box center [483, 558] width 179 height 30
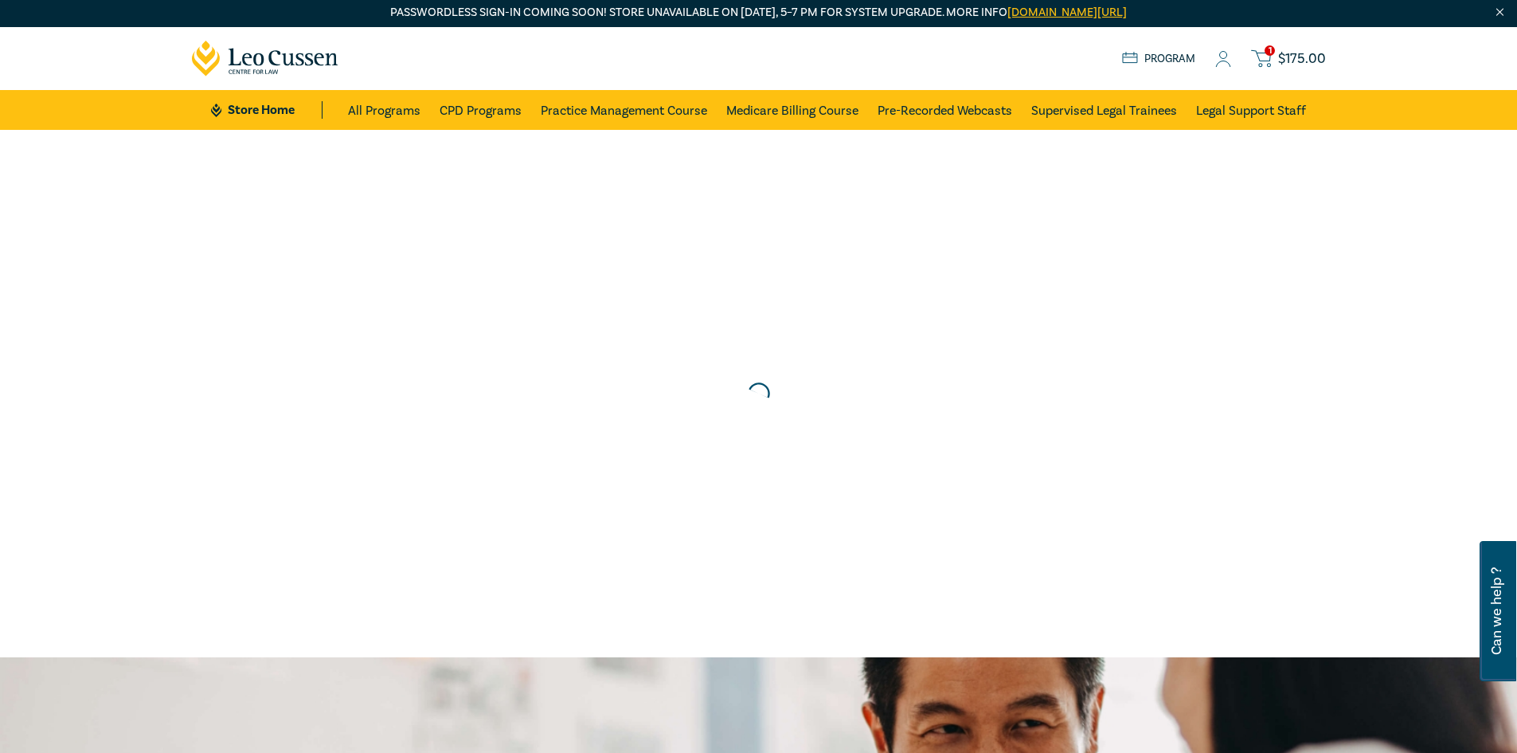
scroll to position [0, 0]
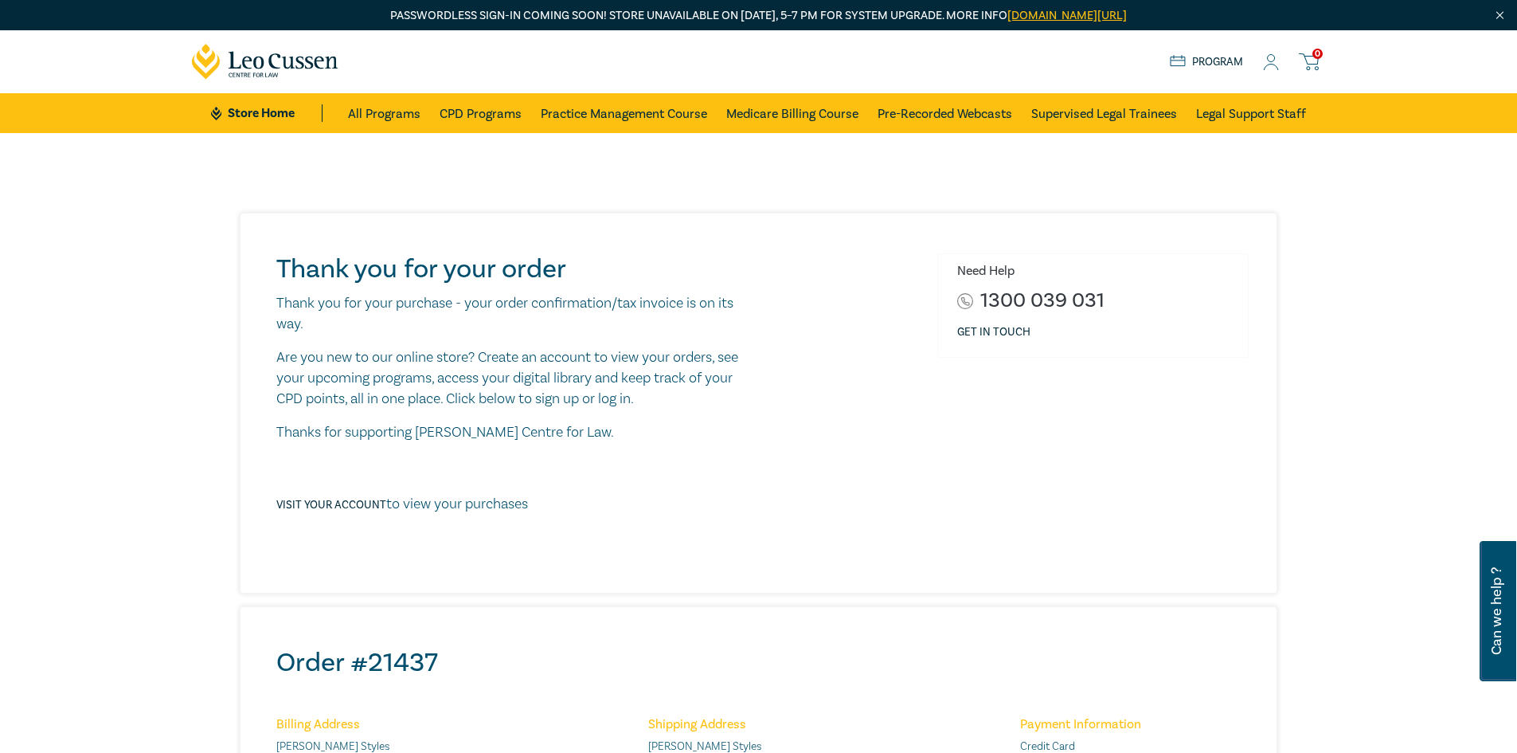
click at [1211, 57] on link "Program" at bounding box center [1207, 62] width 74 height 18
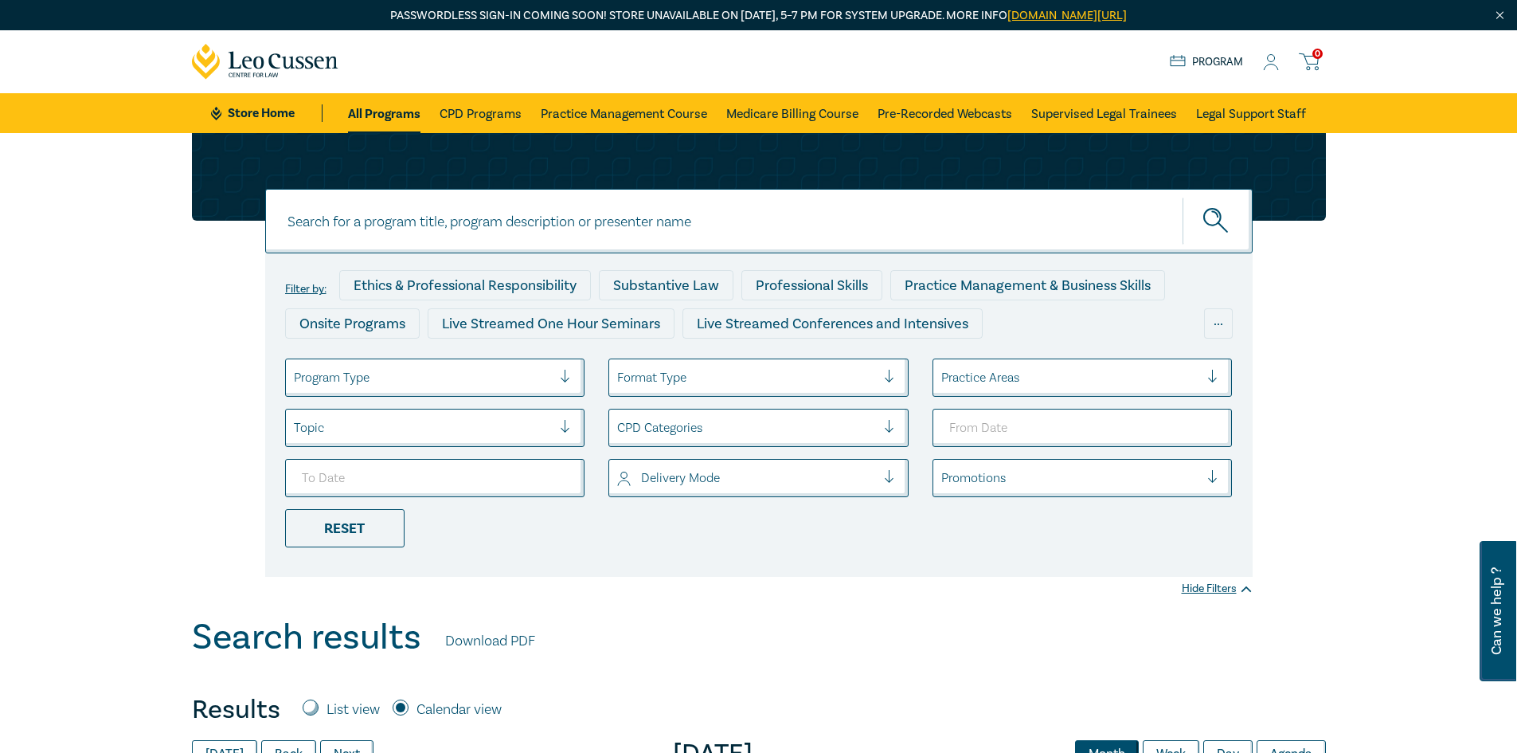
click at [263, 109] on link "Store Home" at bounding box center [266, 113] width 111 height 18
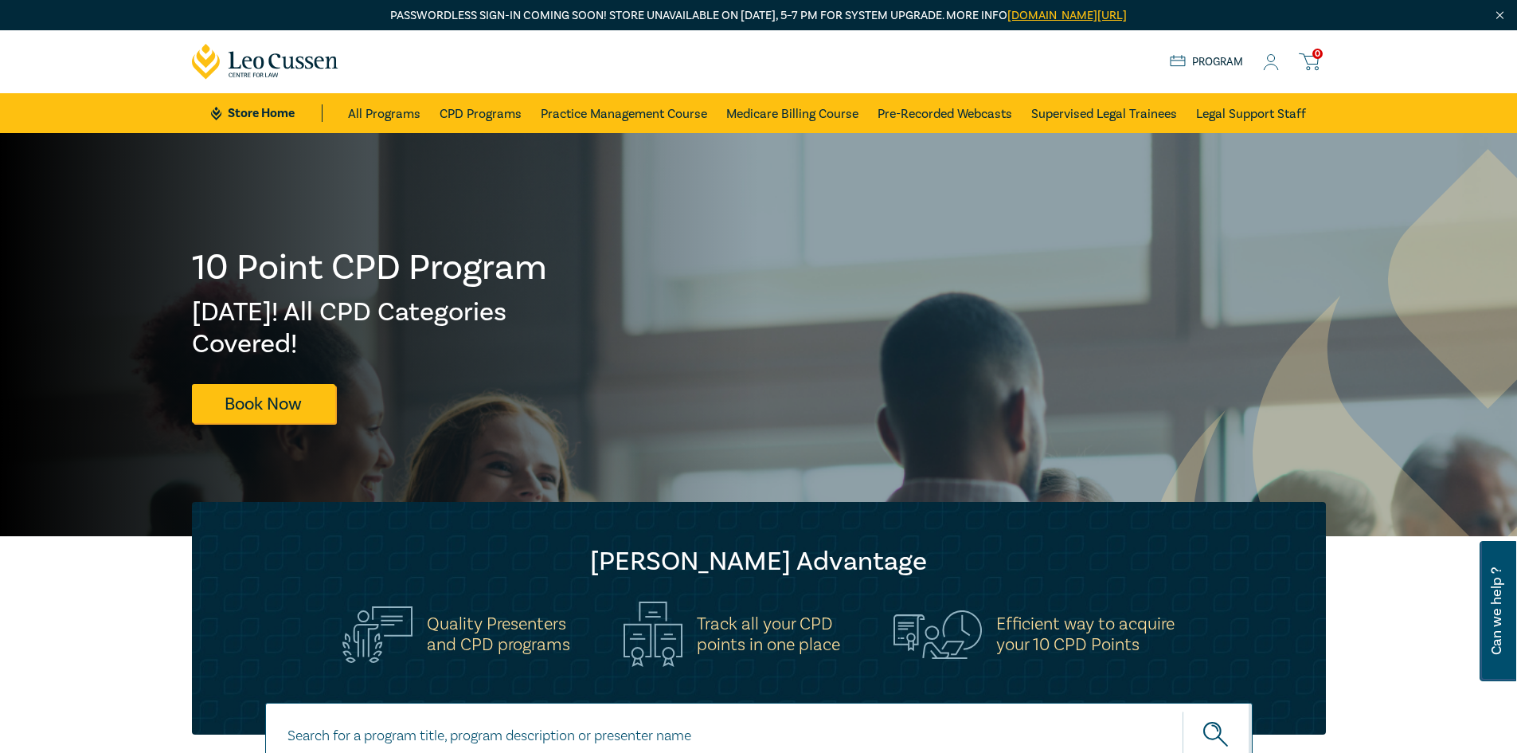
click at [1271, 61] on icon at bounding box center [1271, 62] width 16 height 17
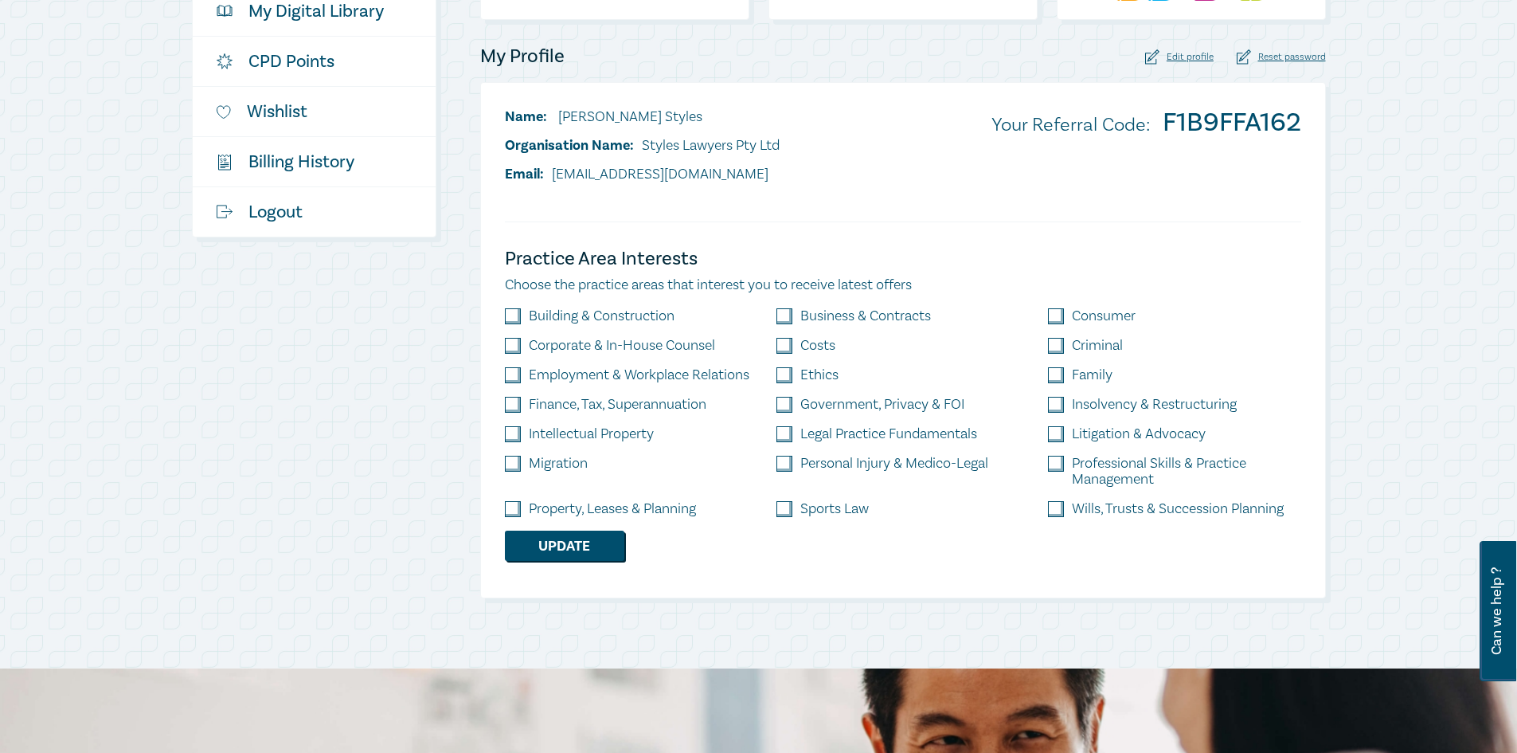
scroll to position [398, 0]
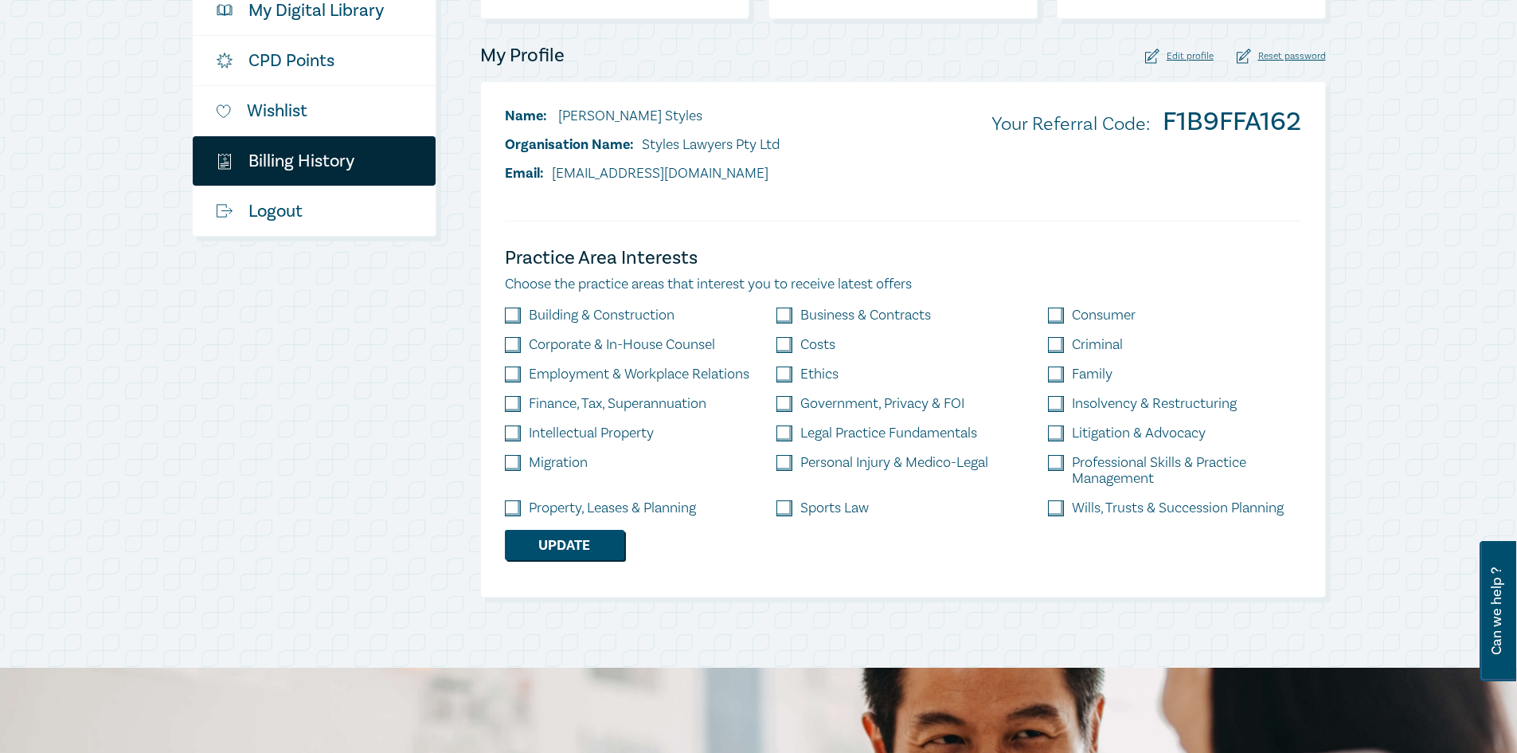
click at [237, 156] on link "$ Billing History" at bounding box center [314, 160] width 243 height 49
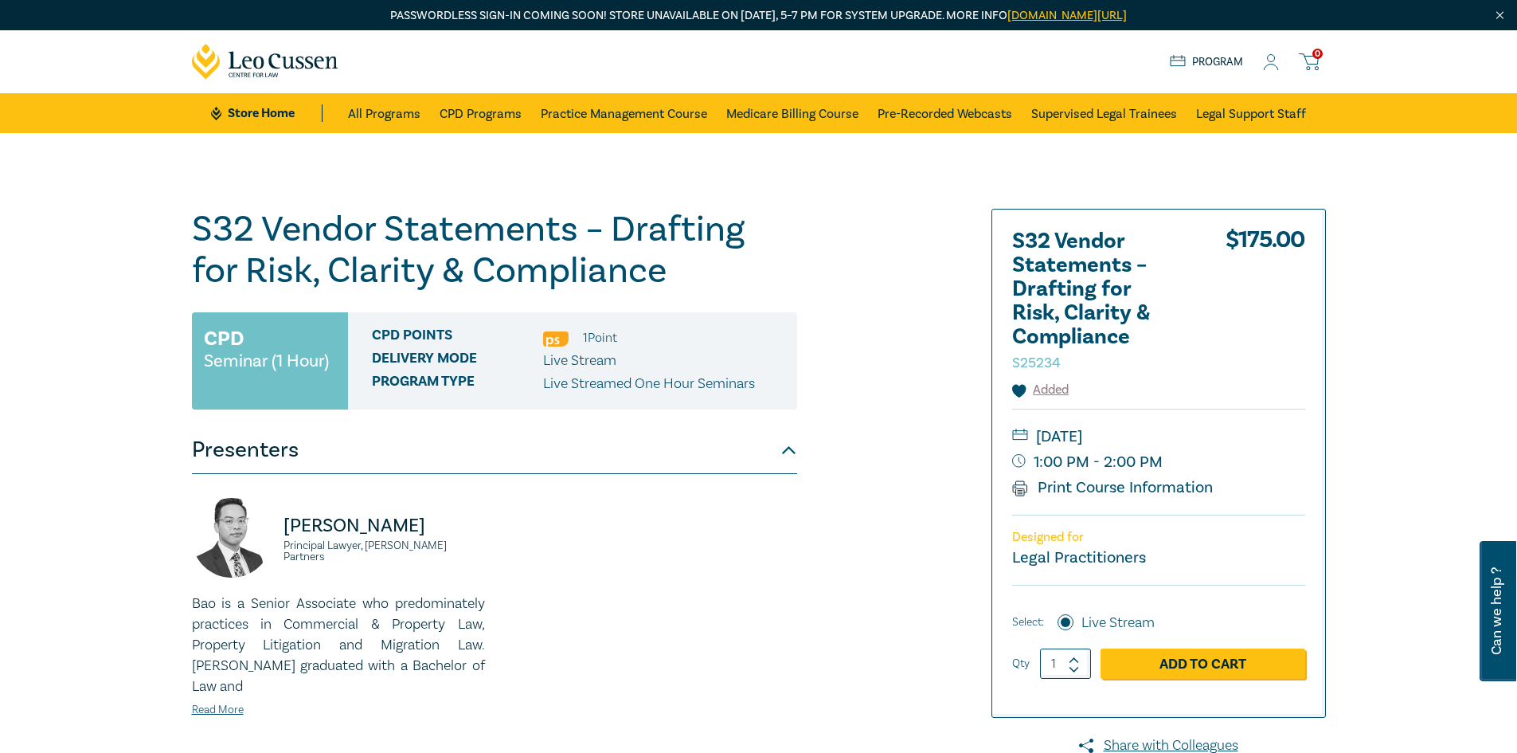
click at [1273, 61] on icon at bounding box center [1271, 62] width 16 height 17
